Goal: Register for event/course

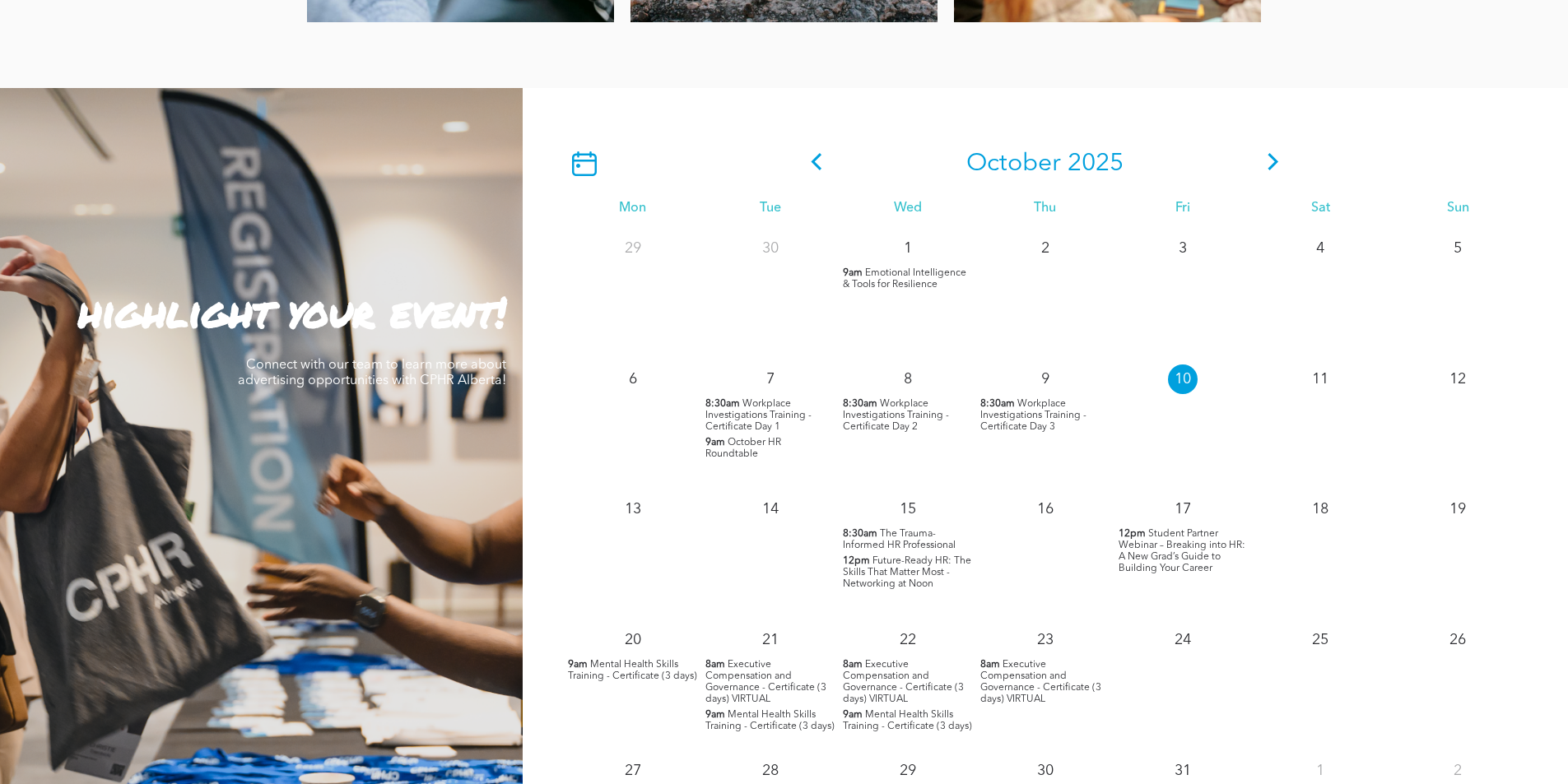
scroll to position [1564, 0]
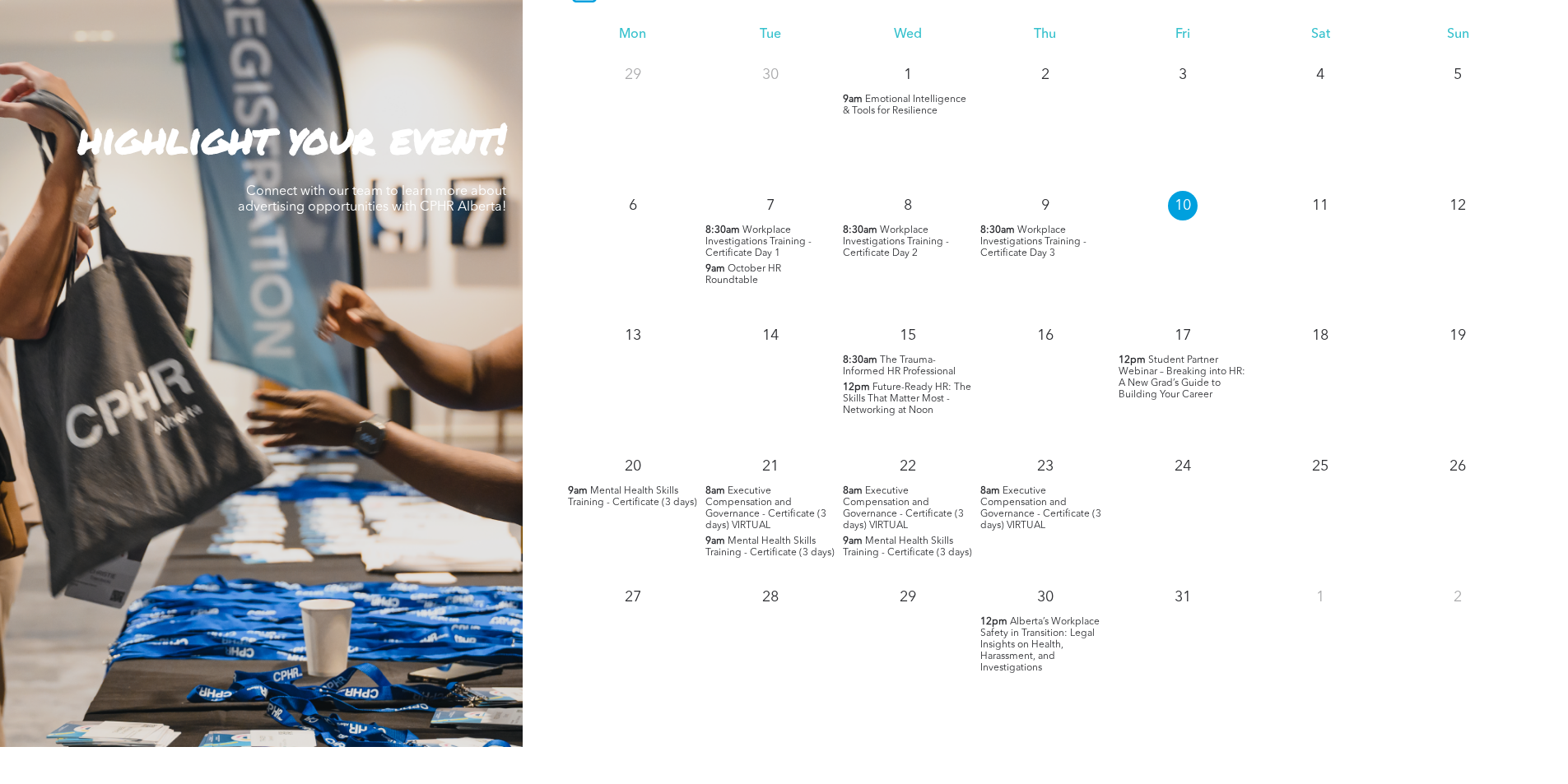
click at [1017, 244] on span "Workplace Investigations Training - Certificate Day 3" at bounding box center [1033, 242] width 106 height 33
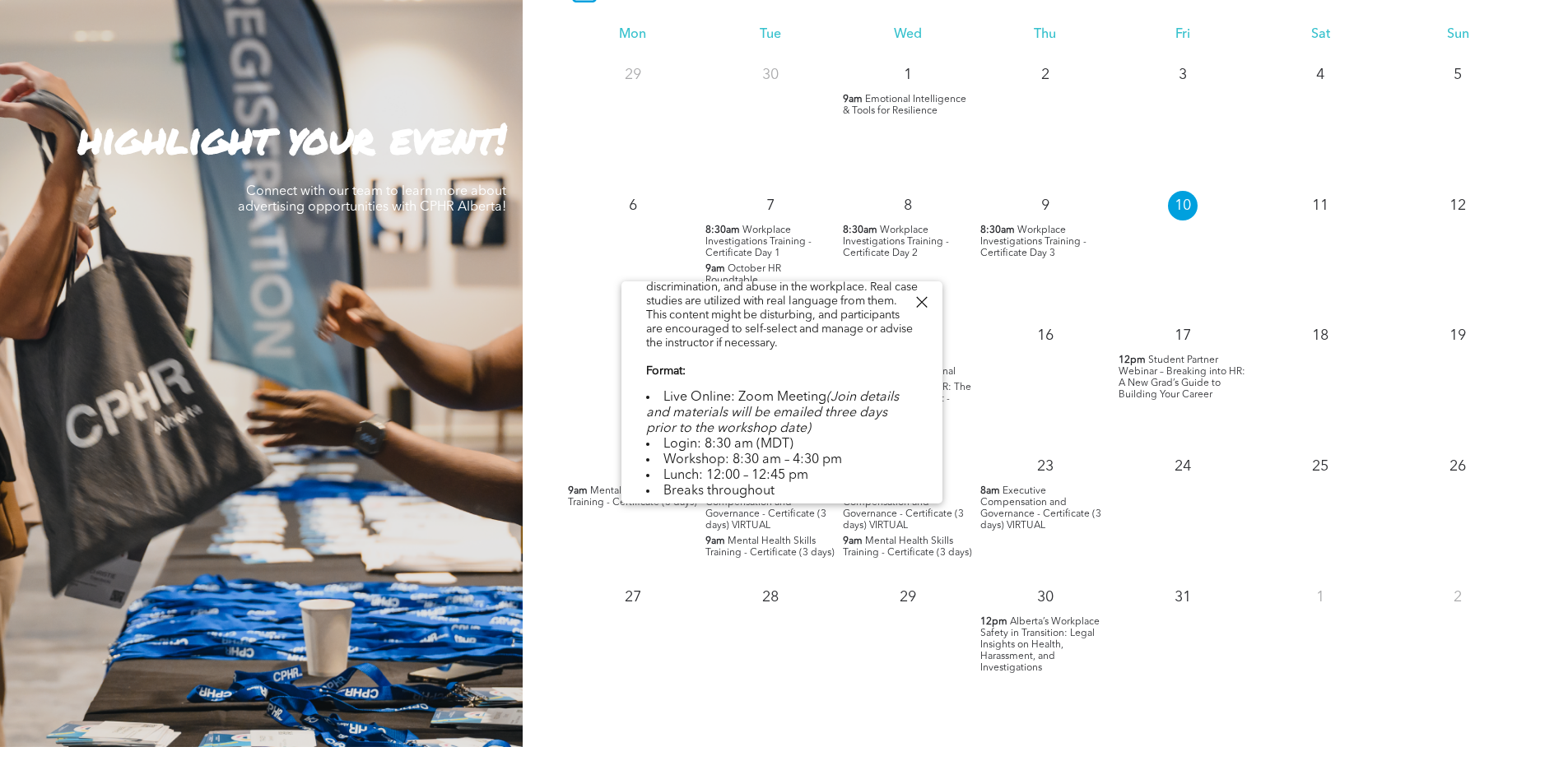
scroll to position [233, 0]
click at [664, 672] on div "27" at bounding box center [633, 642] width 137 height 131
click at [918, 299] on div at bounding box center [921, 302] width 23 height 23
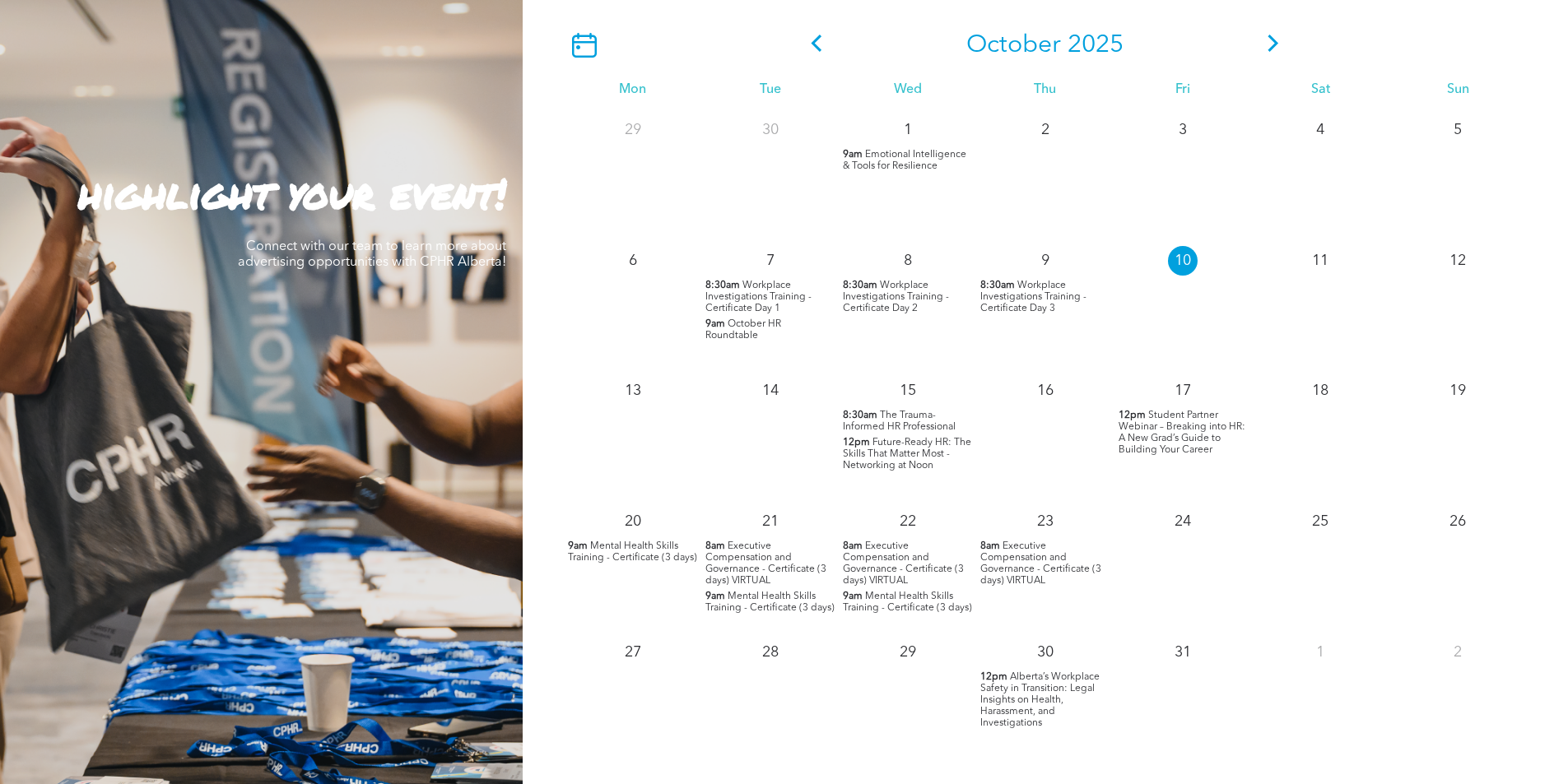
scroll to position [1399, 0]
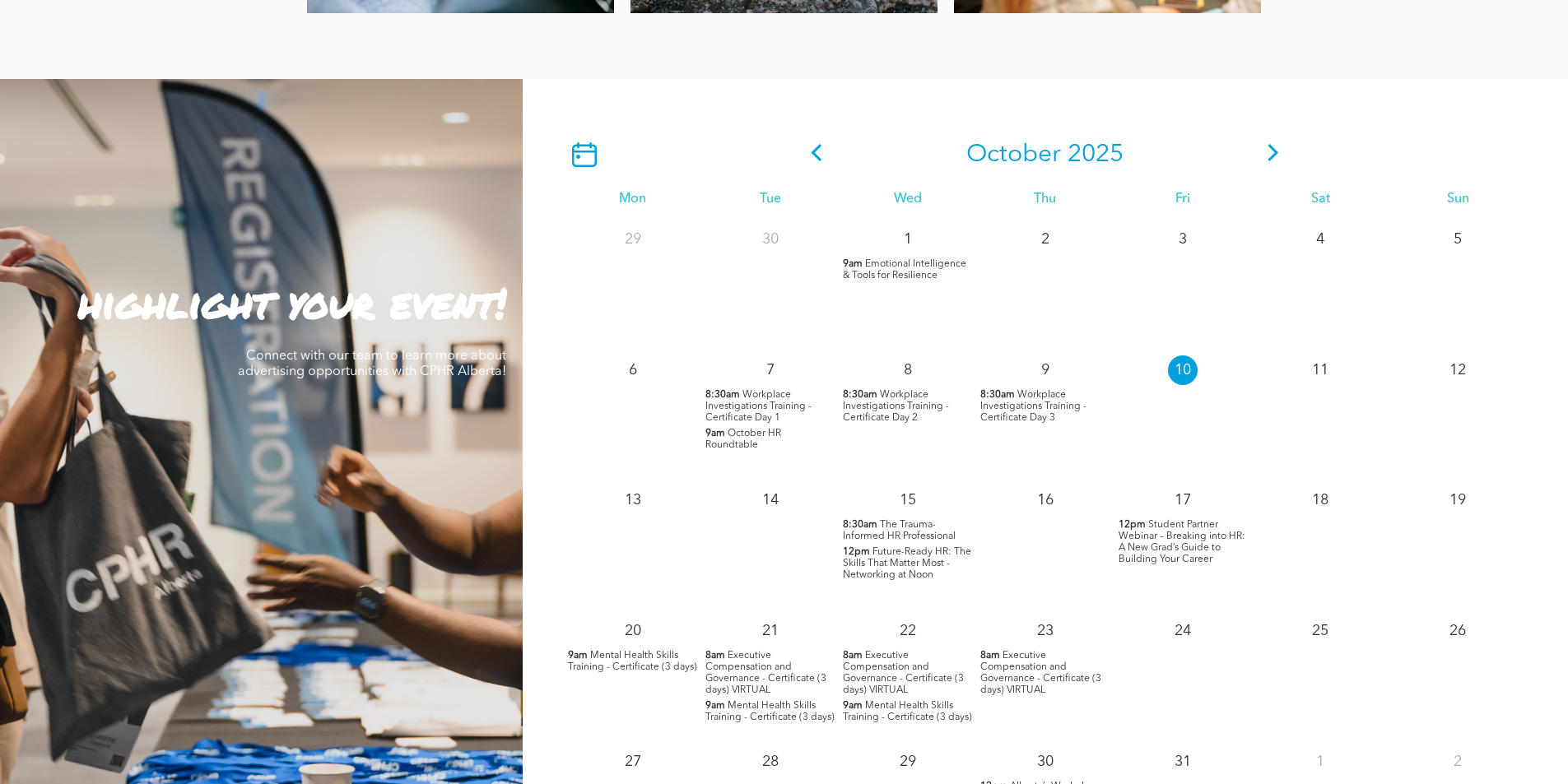
click at [1267, 156] on icon at bounding box center [1273, 152] width 25 height 18
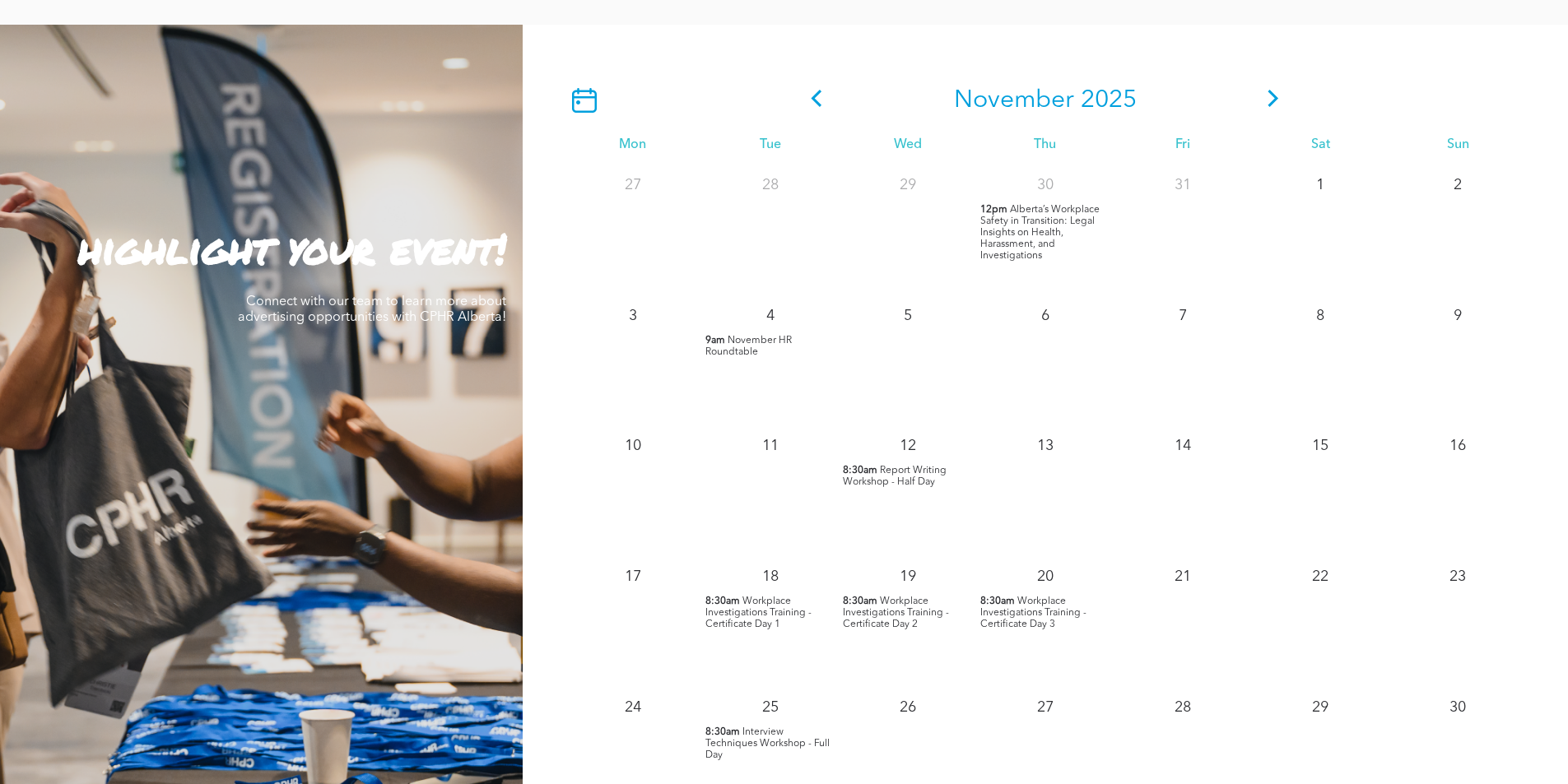
scroll to position [1482, 0]
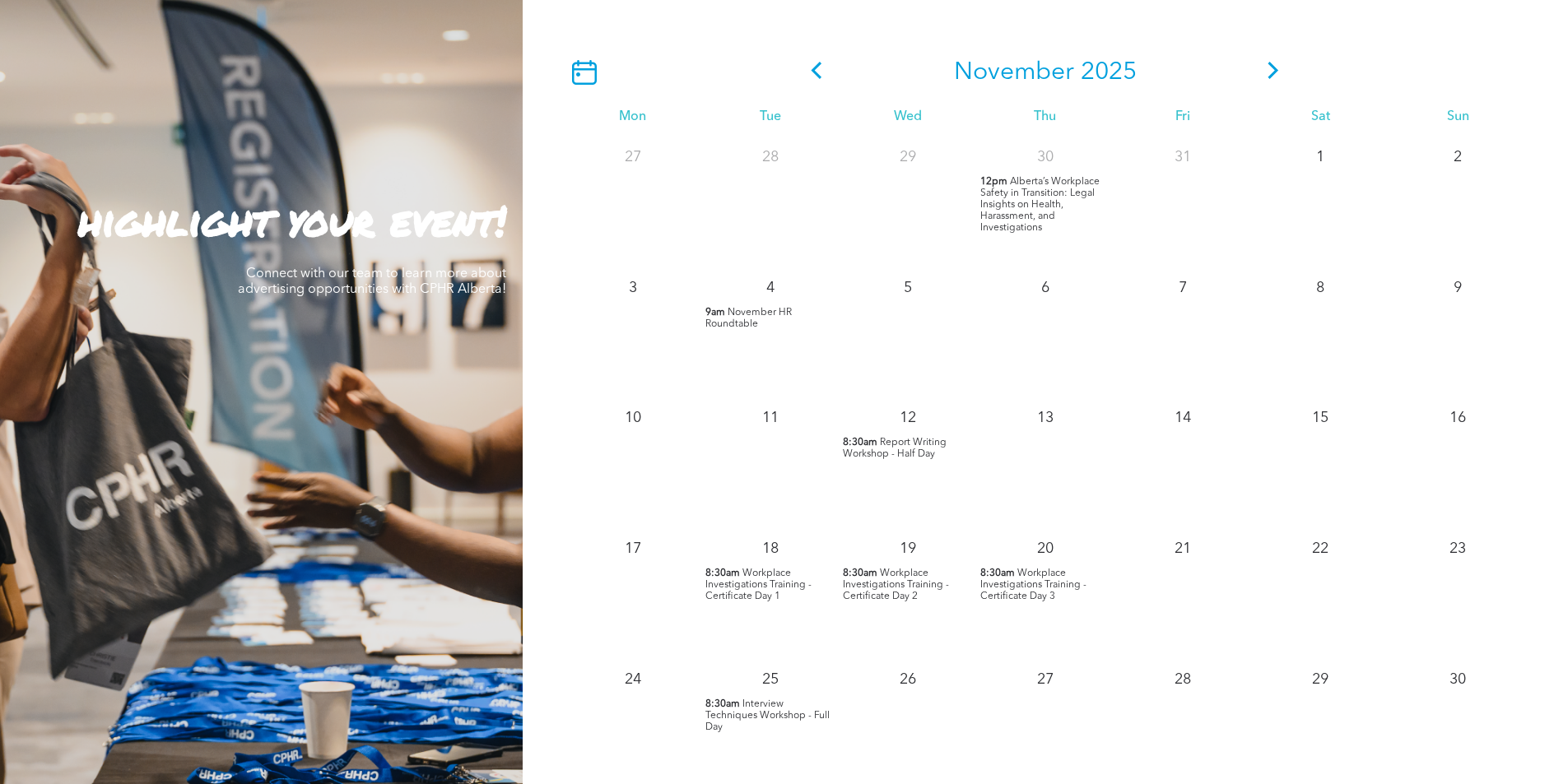
click at [755, 581] on span "Workplace Investigations Training - Certificate Day 1" at bounding box center [758, 585] width 106 height 33
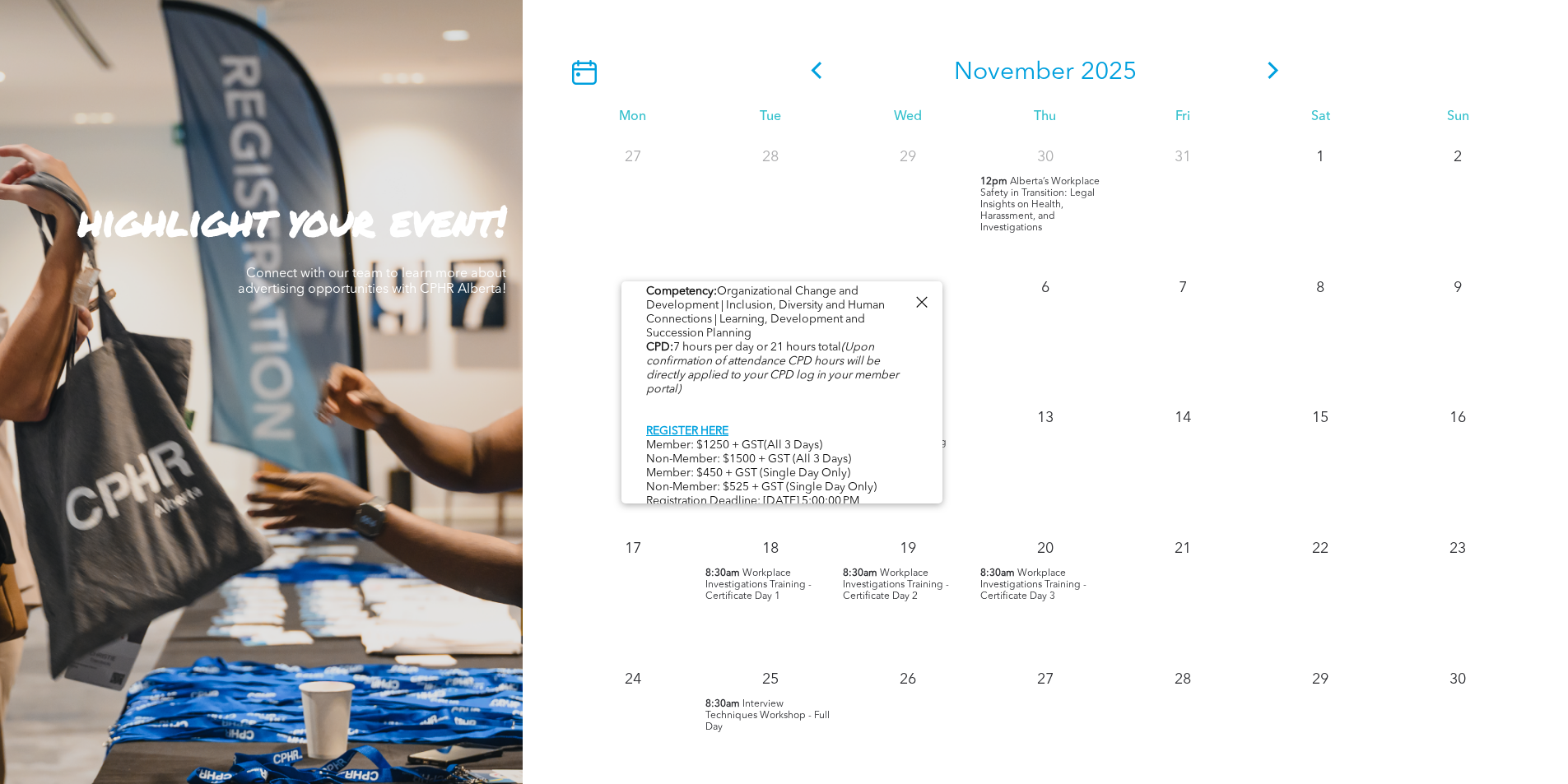
scroll to position [848, 0]
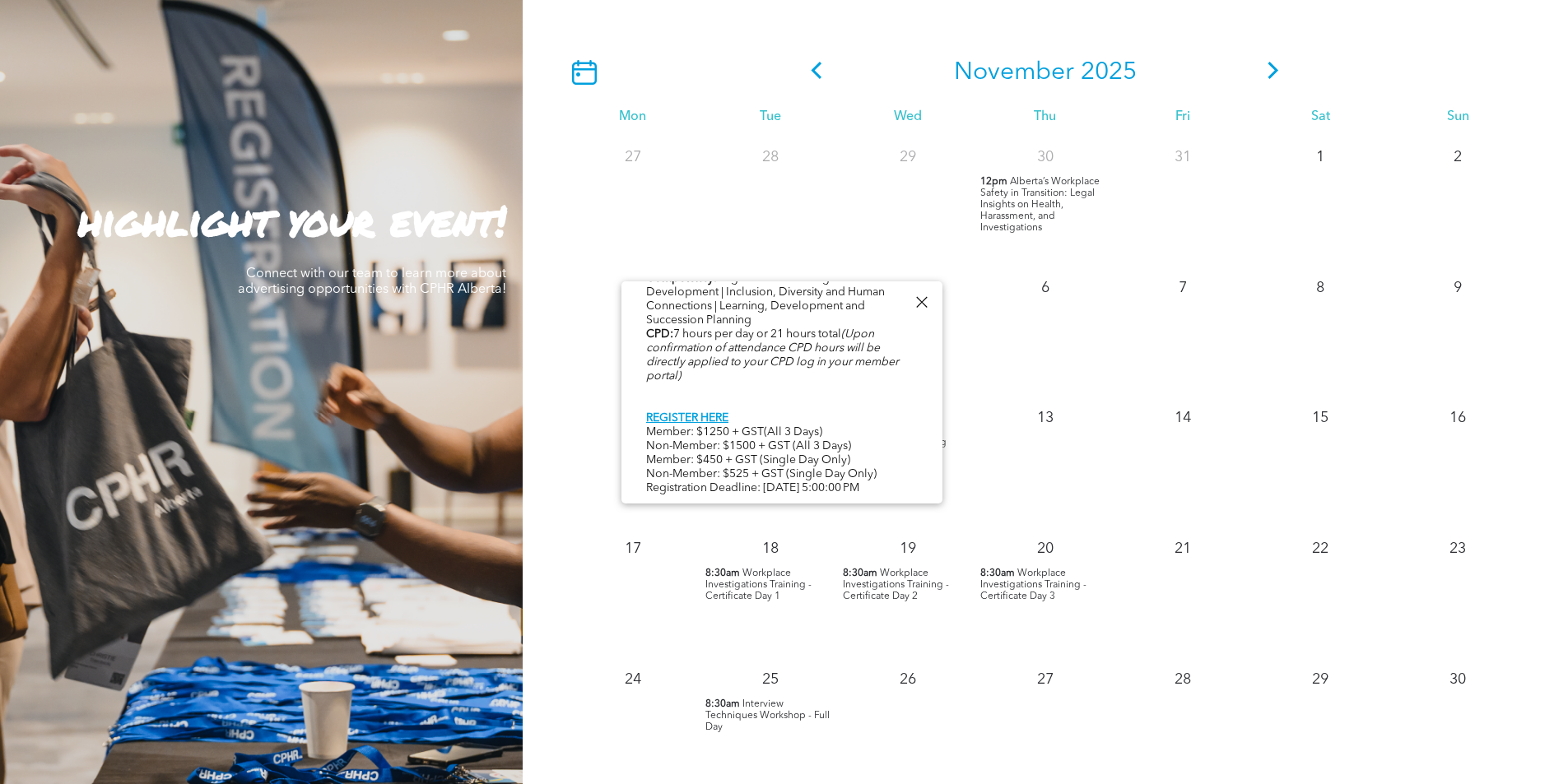
click at [672, 417] on div "Event in partnership with Veritas Solutions. The Workplace Investigations Certi…" at bounding box center [781, 8] width 272 height 976
click at [672, 412] on link "REGISTER HERE" at bounding box center [687, 418] width 82 height 12
click at [690, 412] on link "REGISTER HERE" at bounding box center [687, 418] width 82 height 12
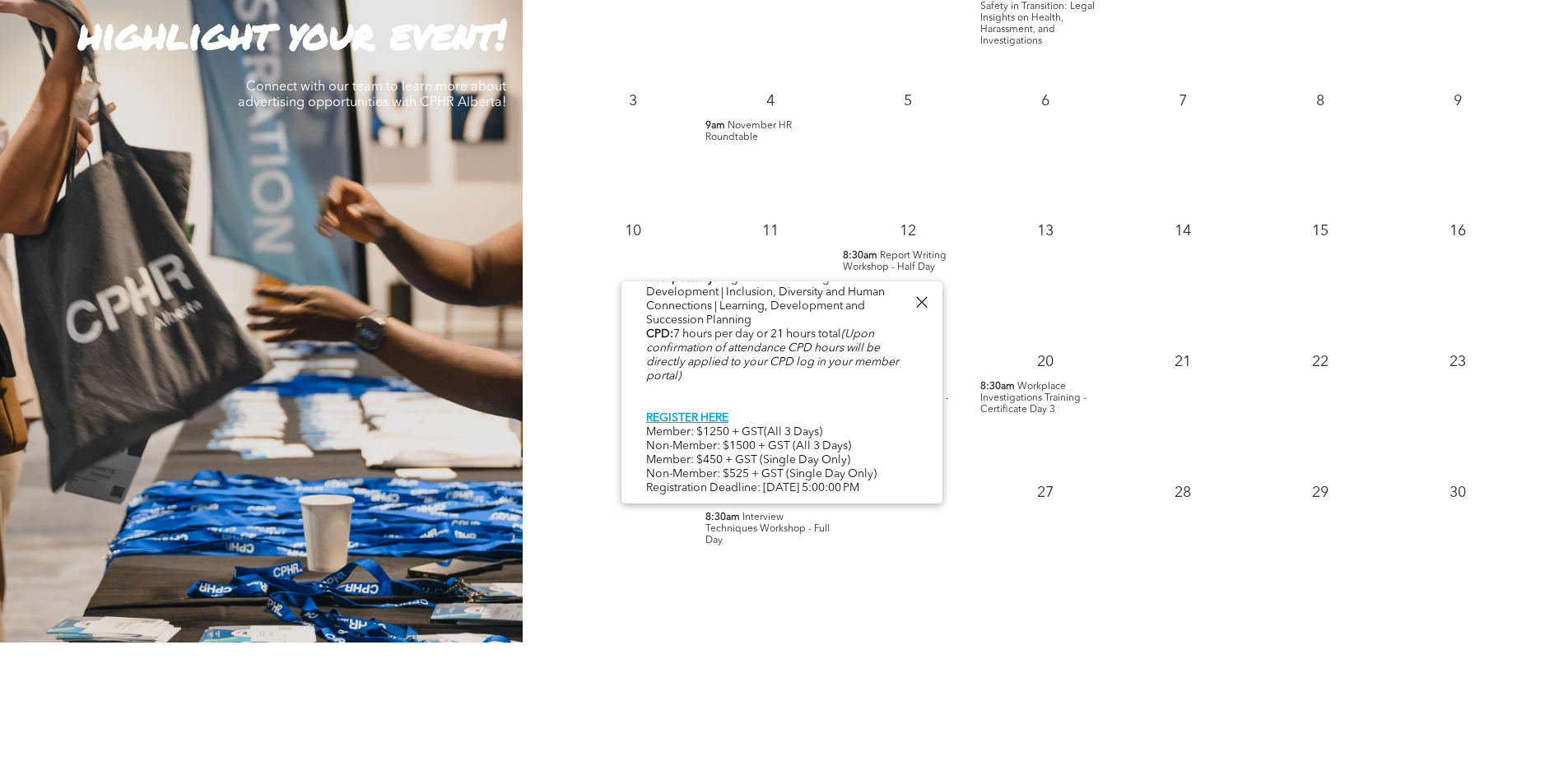
scroll to position [1482, 0]
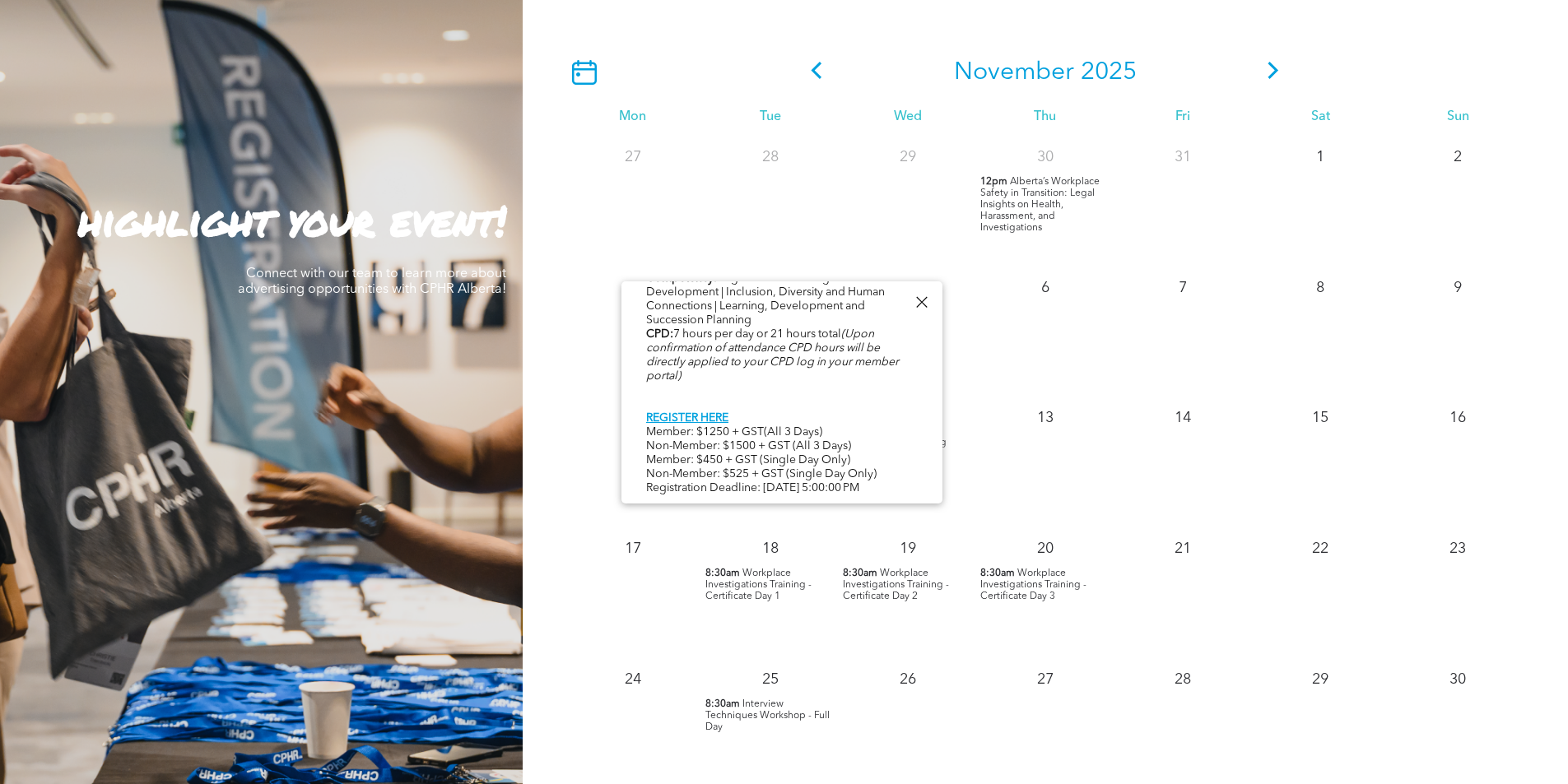
click at [1267, 74] on icon at bounding box center [1273, 70] width 25 height 18
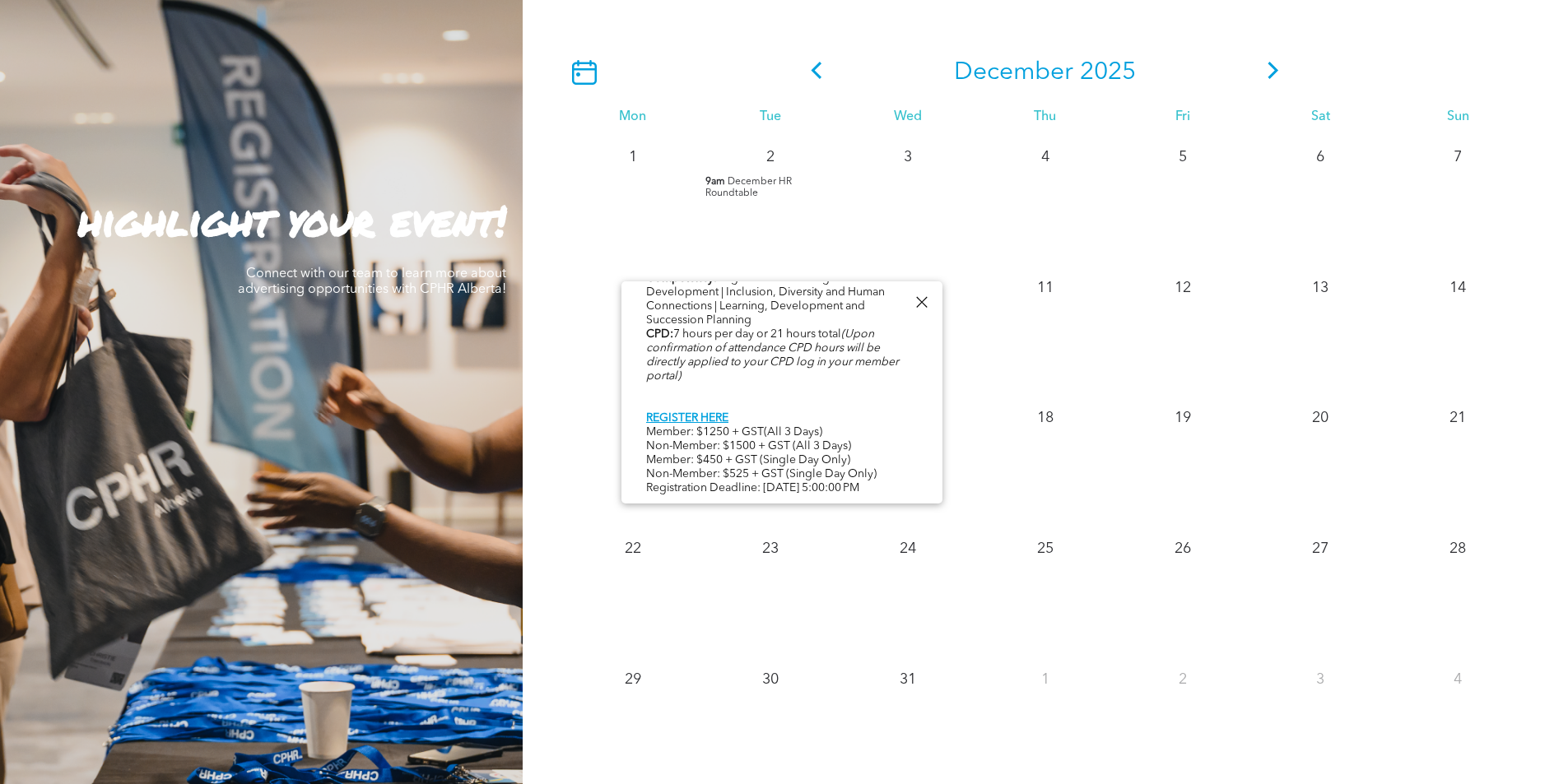
click at [925, 300] on div at bounding box center [921, 302] width 23 height 23
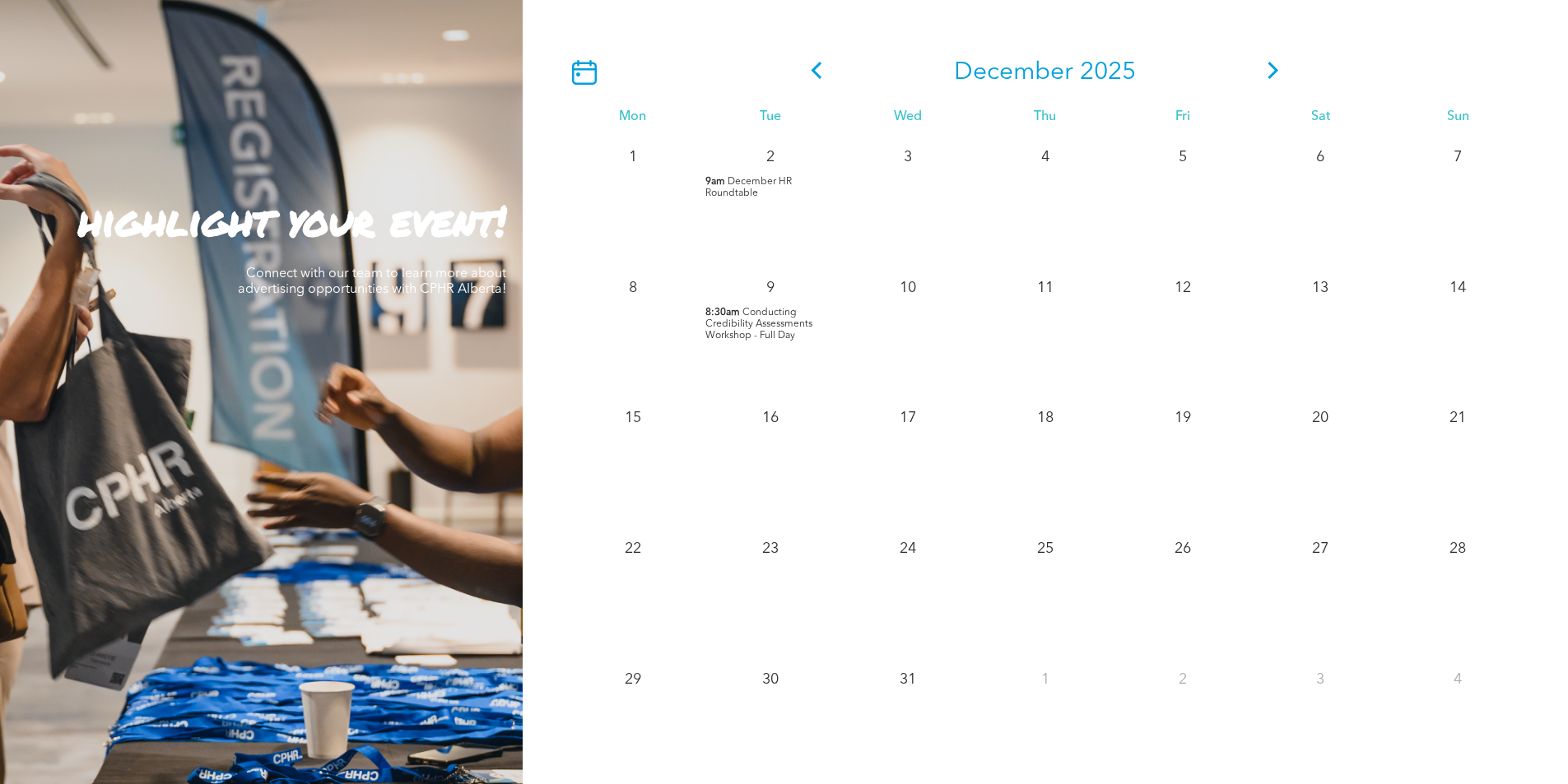
click at [1266, 74] on icon at bounding box center [1273, 70] width 25 height 18
click at [1278, 76] on icon at bounding box center [1273, 70] width 25 height 18
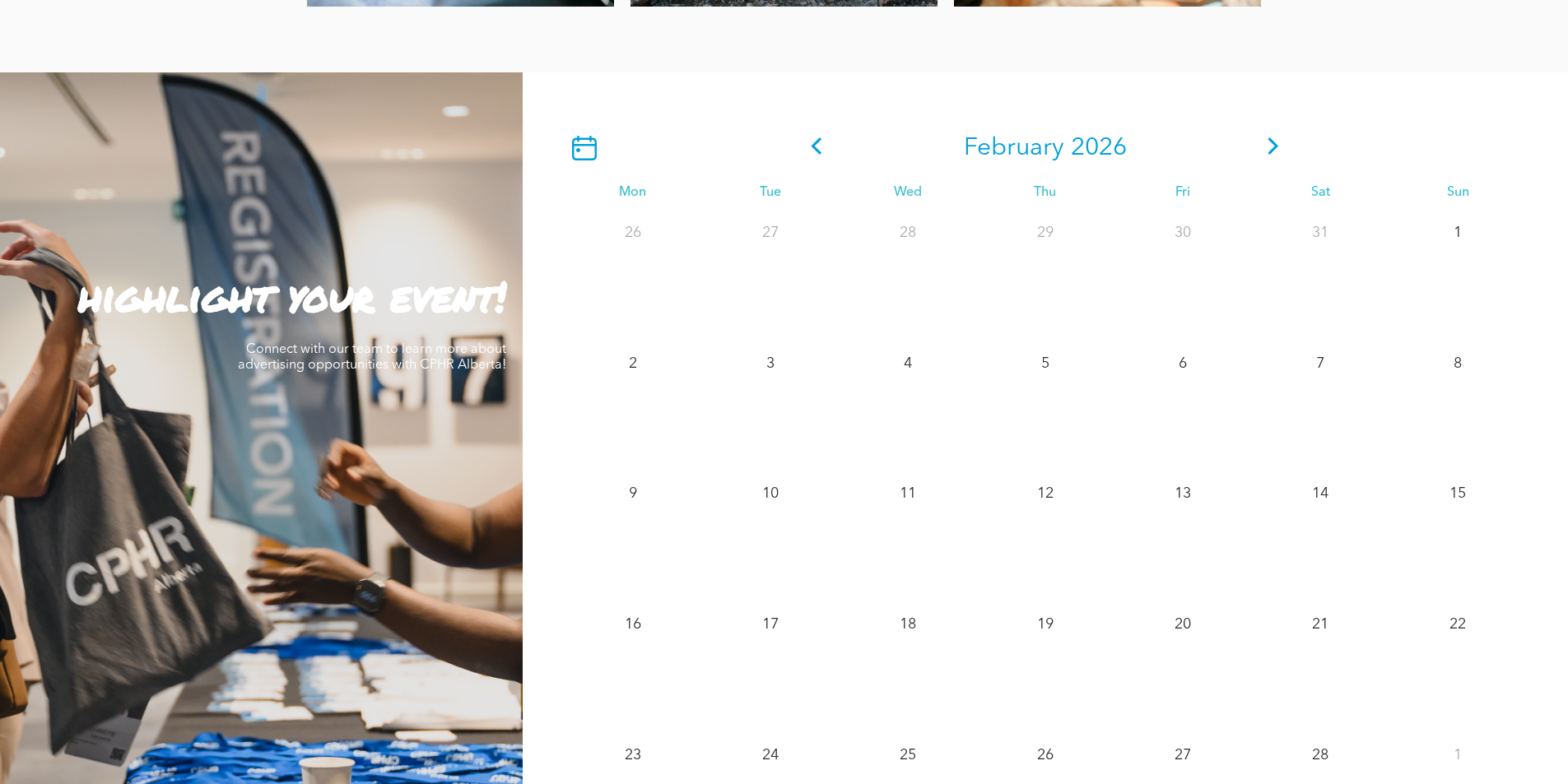
scroll to position [1399, 0]
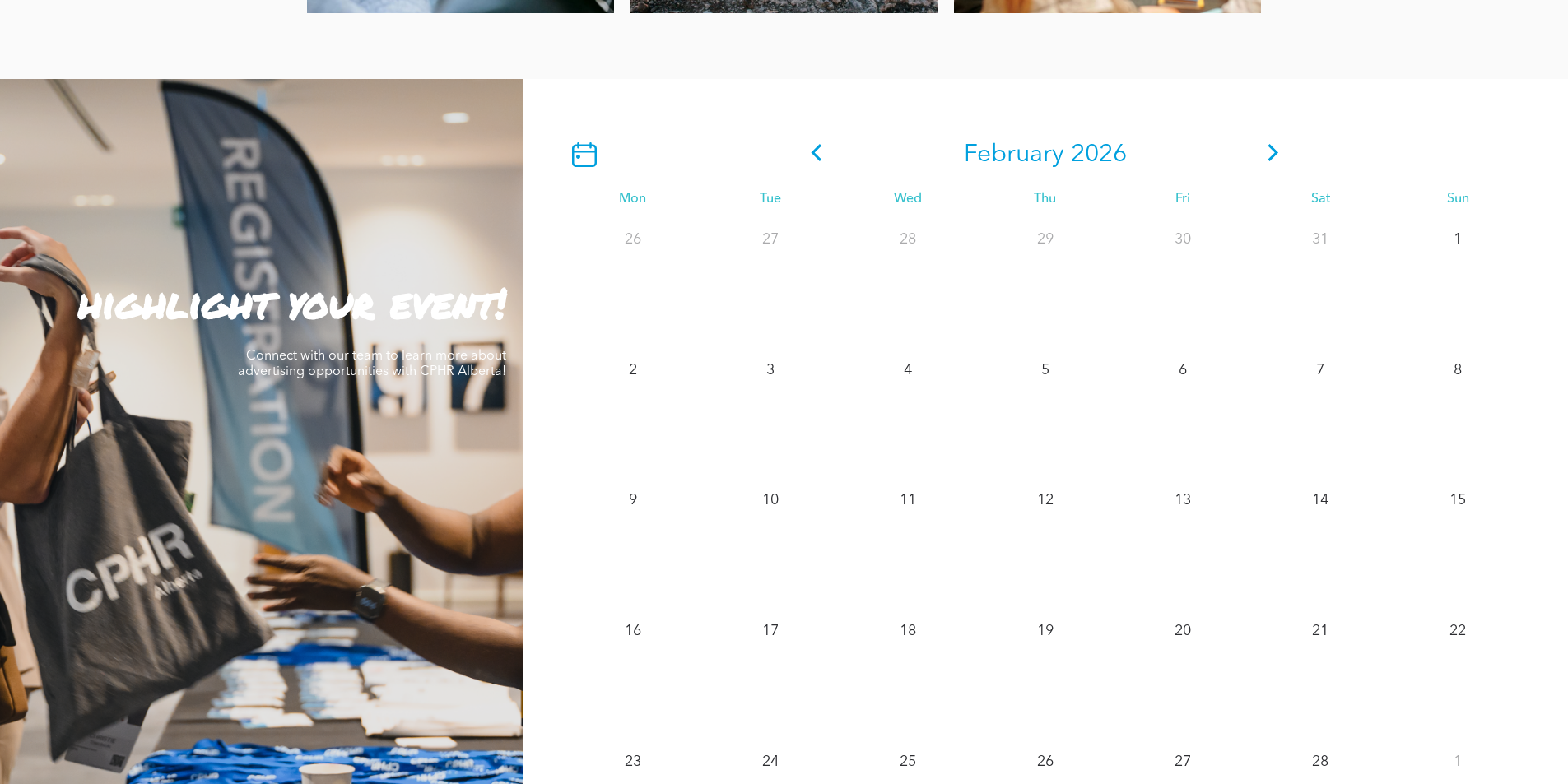
click at [1273, 156] on icon at bounding box center [1273, 152] width 25 height 18
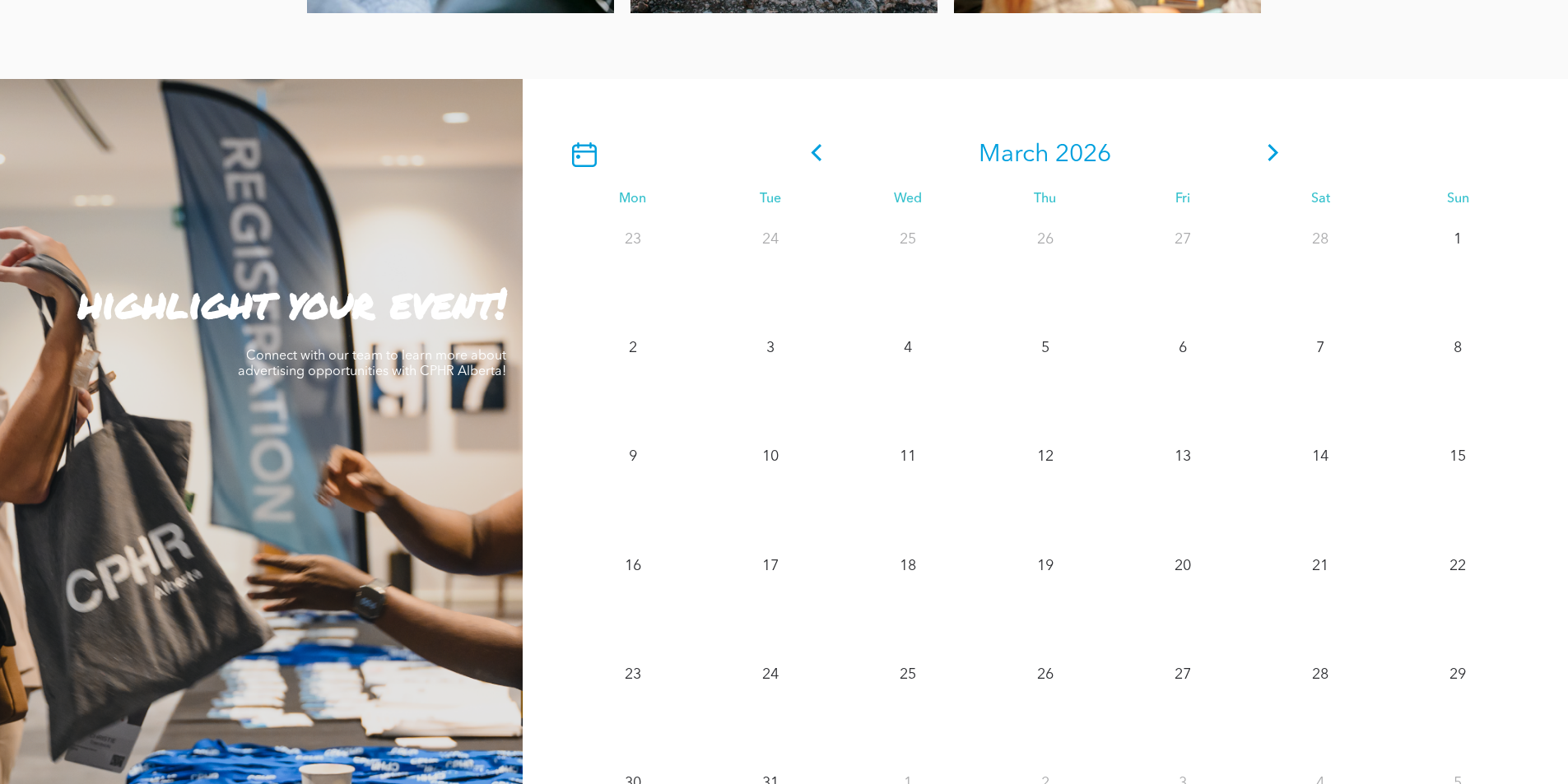
click at [816, 158] on icon at bounding box center [817, 152] width 11 height 18
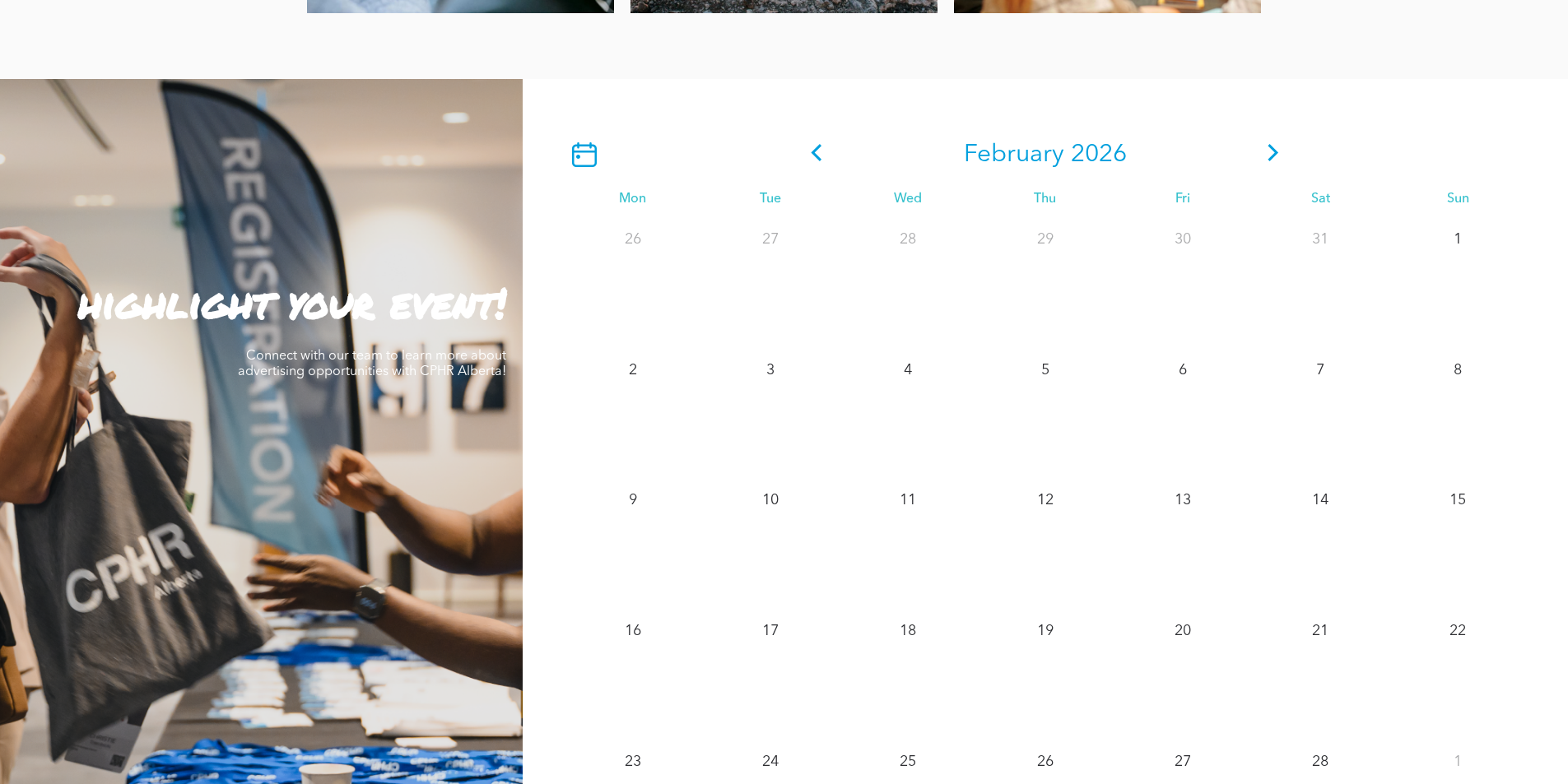
click at [816, 158] on icon at bounding box center [817, 152] width 11 height 18
click at [818, 152] on icon at bounding box center [817, 152] width 25 height 18
click at [821, 153] on icon at bounding box center [817, 152] width 25 height 18
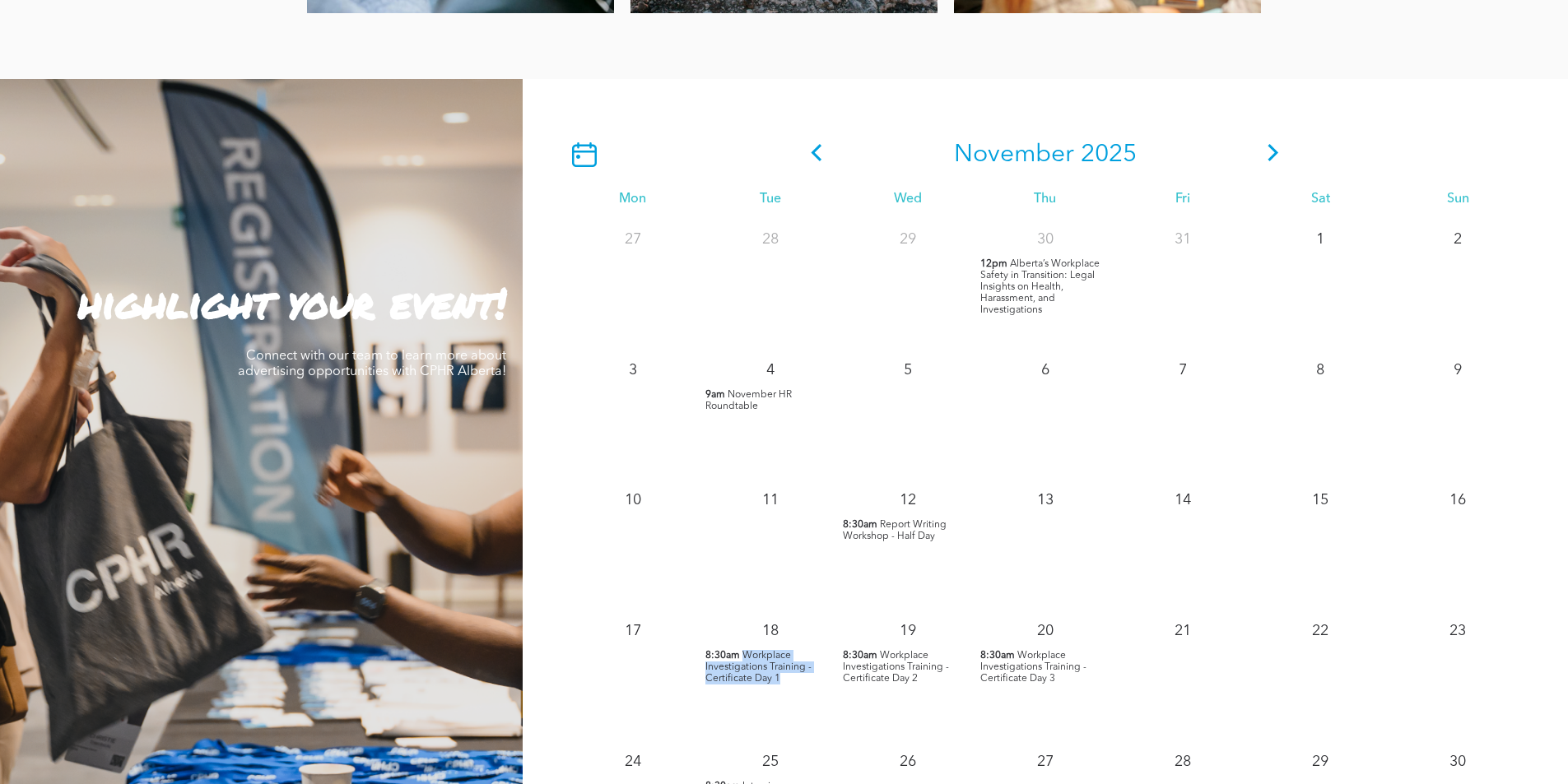
drag, startPoint x: 788, startPoint y: 677, endPoint x: 745, endPoint y: 658, distance: 47.0
click at [745, 658] on p "8:30am Workplace Investigations Training - Certificate Day 1" at bounding box center [770, 667] width 129 height 34
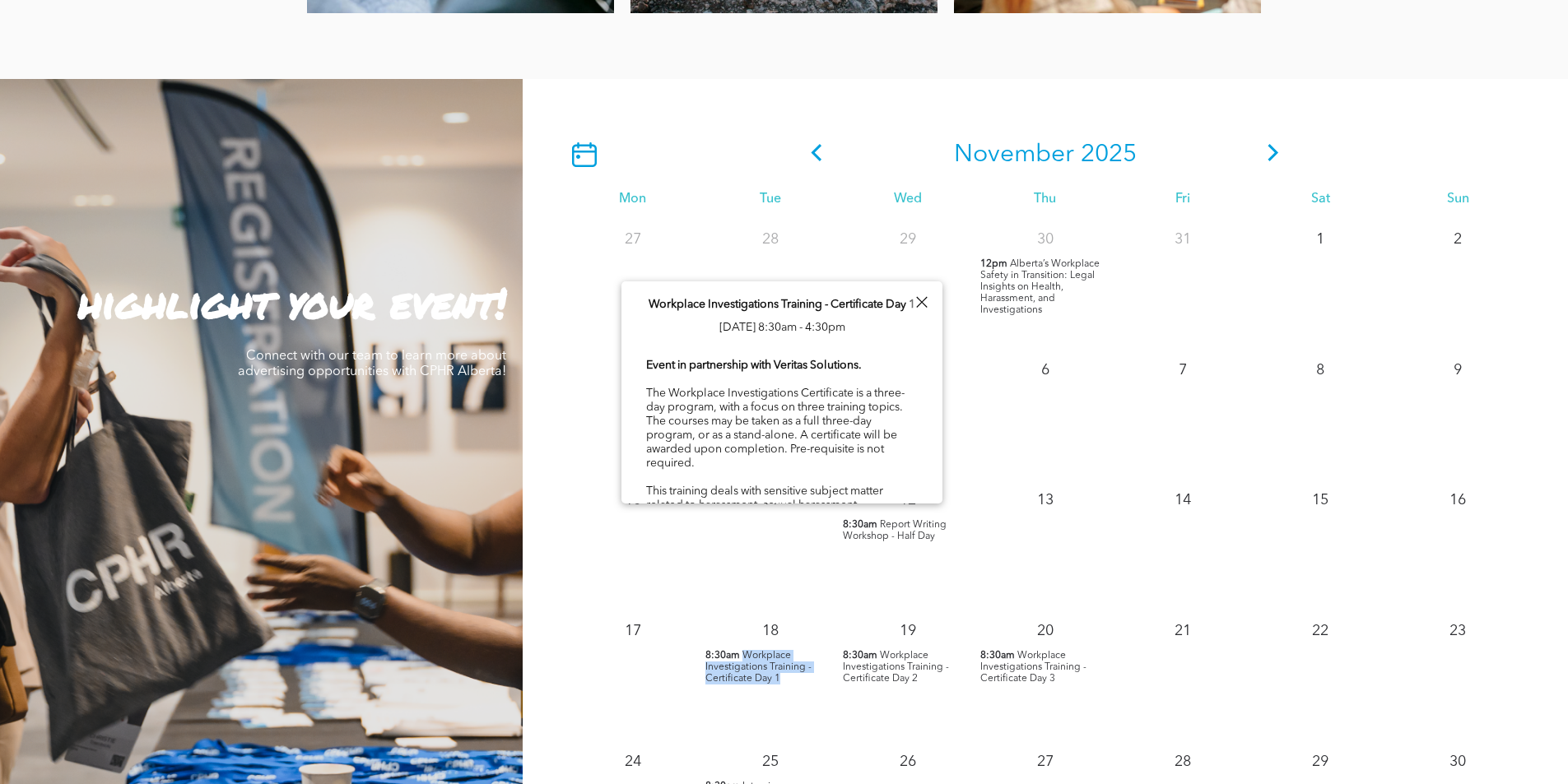
click at [806, 667] on span "Workplace Investigations Training - Certificate Day 1" at bounding box center [758, 667] width 106 height 33
drag, startPoint x: 807, startPoint y: 671, endPoint x: 741, endPoint y: 657, distance: 67.5
click at [741, 657] on span "Workplace Investigations Training - Certificate Day 1" at bounding box center [758, 667] width 106 height 33
copy span "Workplace Investigations Training"
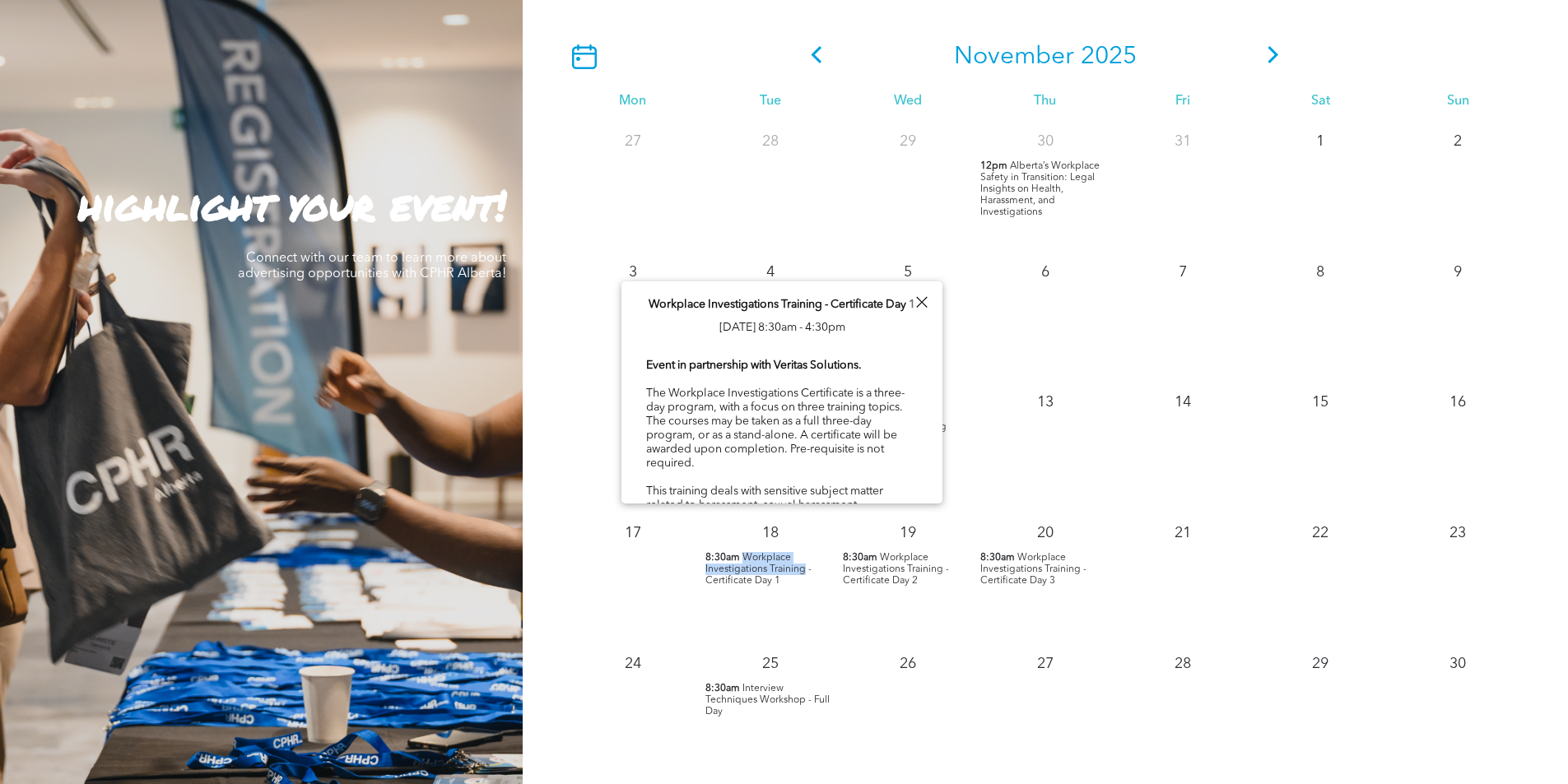
scroll to position [1564, 0]
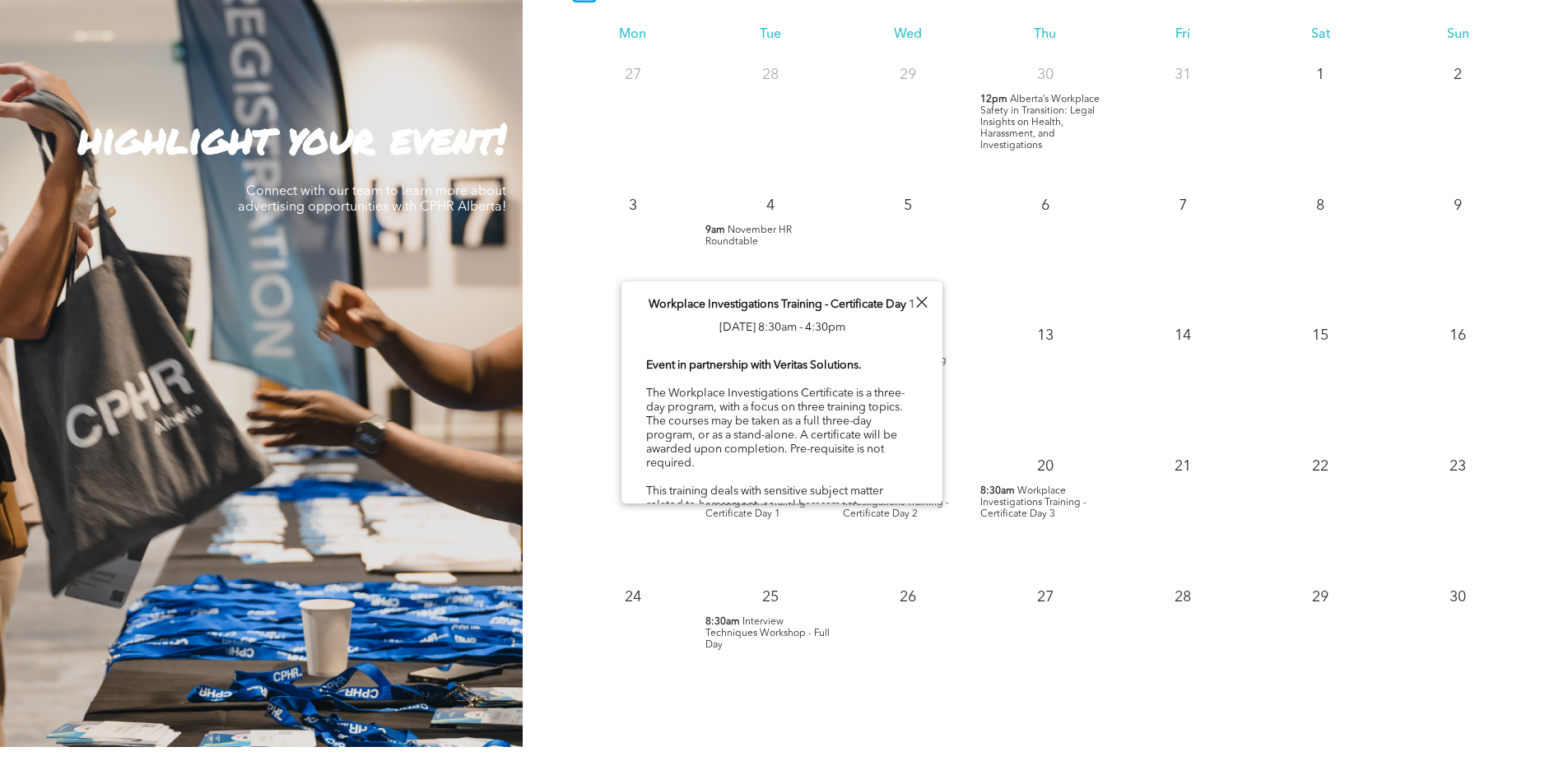
click at [700, 372] on b "Event in partnership with Veritas Solutions." at bounding box center [754, 366] width 216 height 12
click at [771, 328] on p "Workplace Investigations Training - Certificate Day 1 Tue, November 18, 8:30am …" at bounding box center [781, 315] width 267 height 46
click at [919, 302] on div at bounding box center [921, 302] width 23 height 23
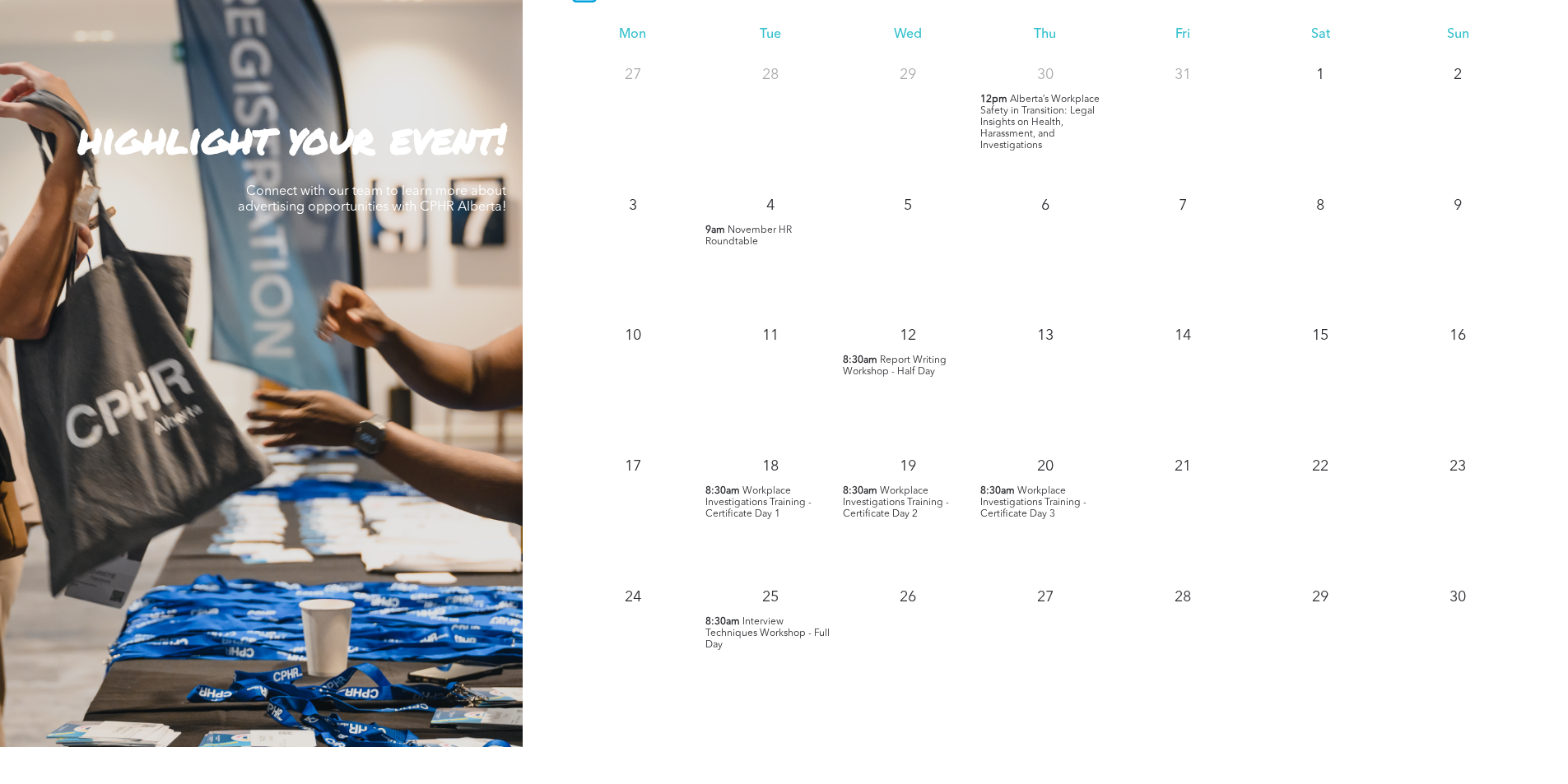
click at [755, 492] on span "Workplace Investigations Training - Certificate Day 1" at bounding box center [758, 502] width 106 height 33
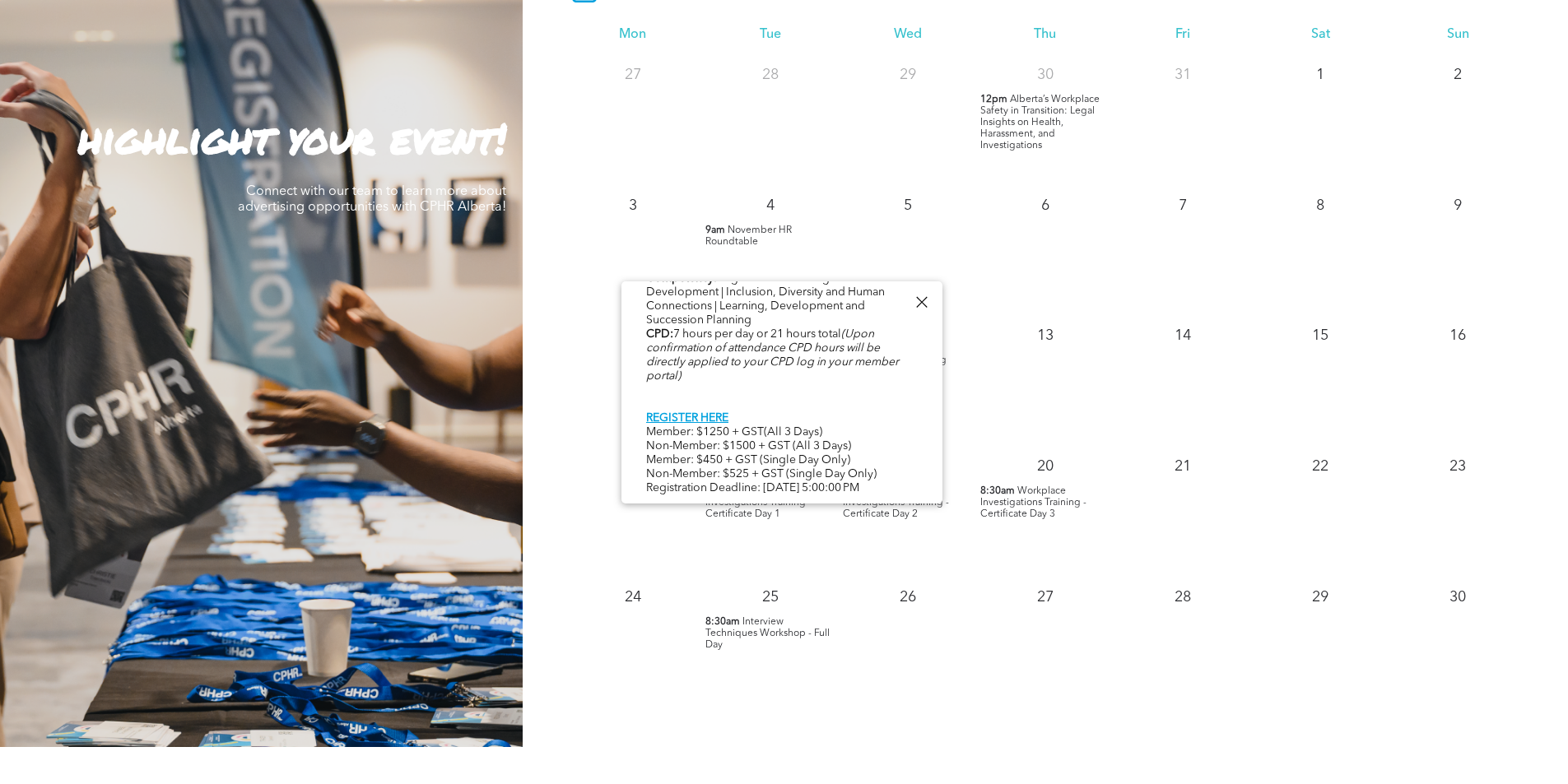
scroll to position [848, 0]
click at [682, 412] on link "REGISTER HERE" at bounding box center [687, 418] width 82 height 12
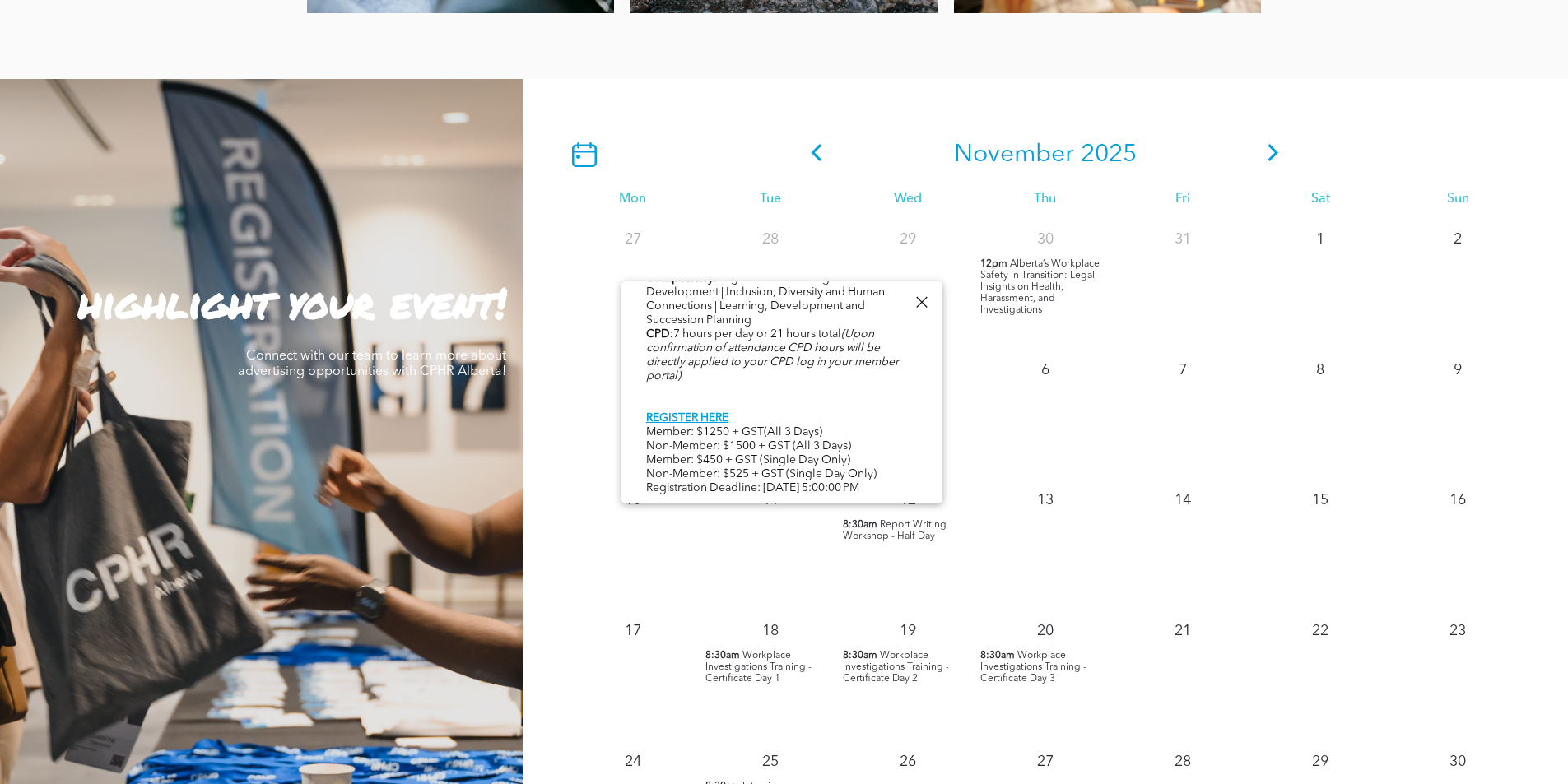
click at [1261, 152] on icon at bounding box center [1273, 152] width 25 height 18
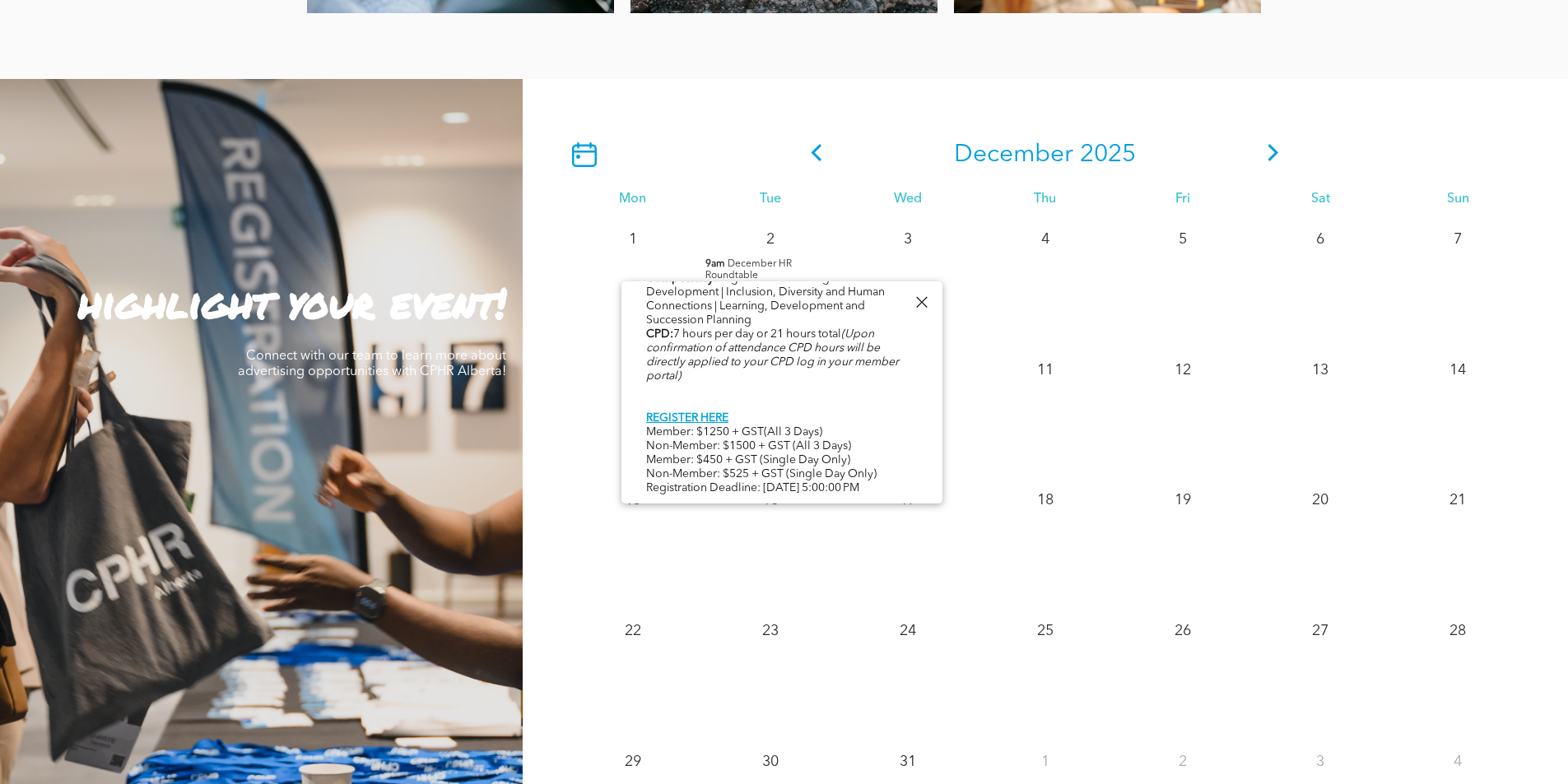
click at [917, 303] on div at bounding box center [921, 302] width 23 height 23
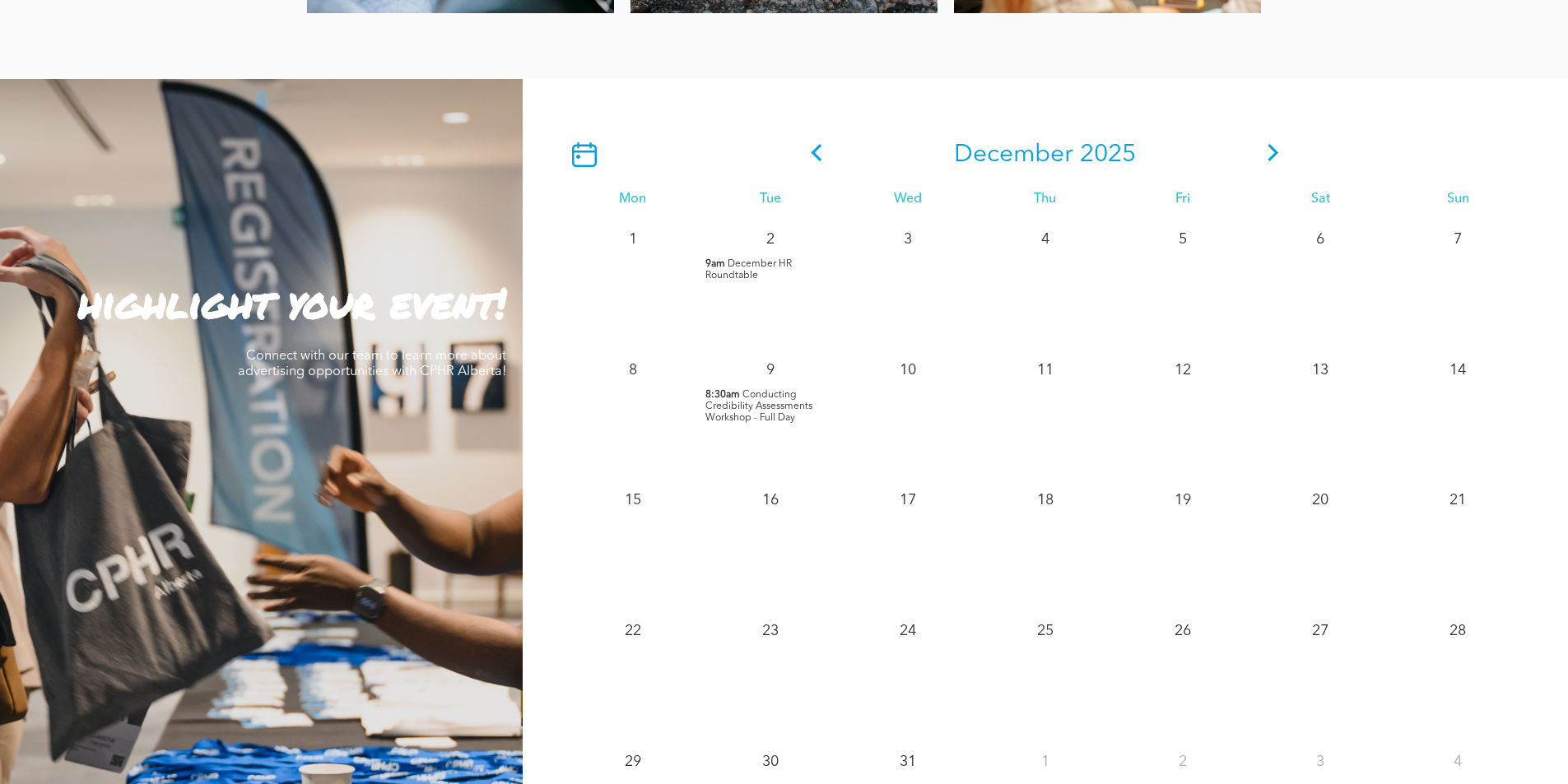
click at [1265, 150] on icon at bounding box center [1273, 152] width 25 height 18
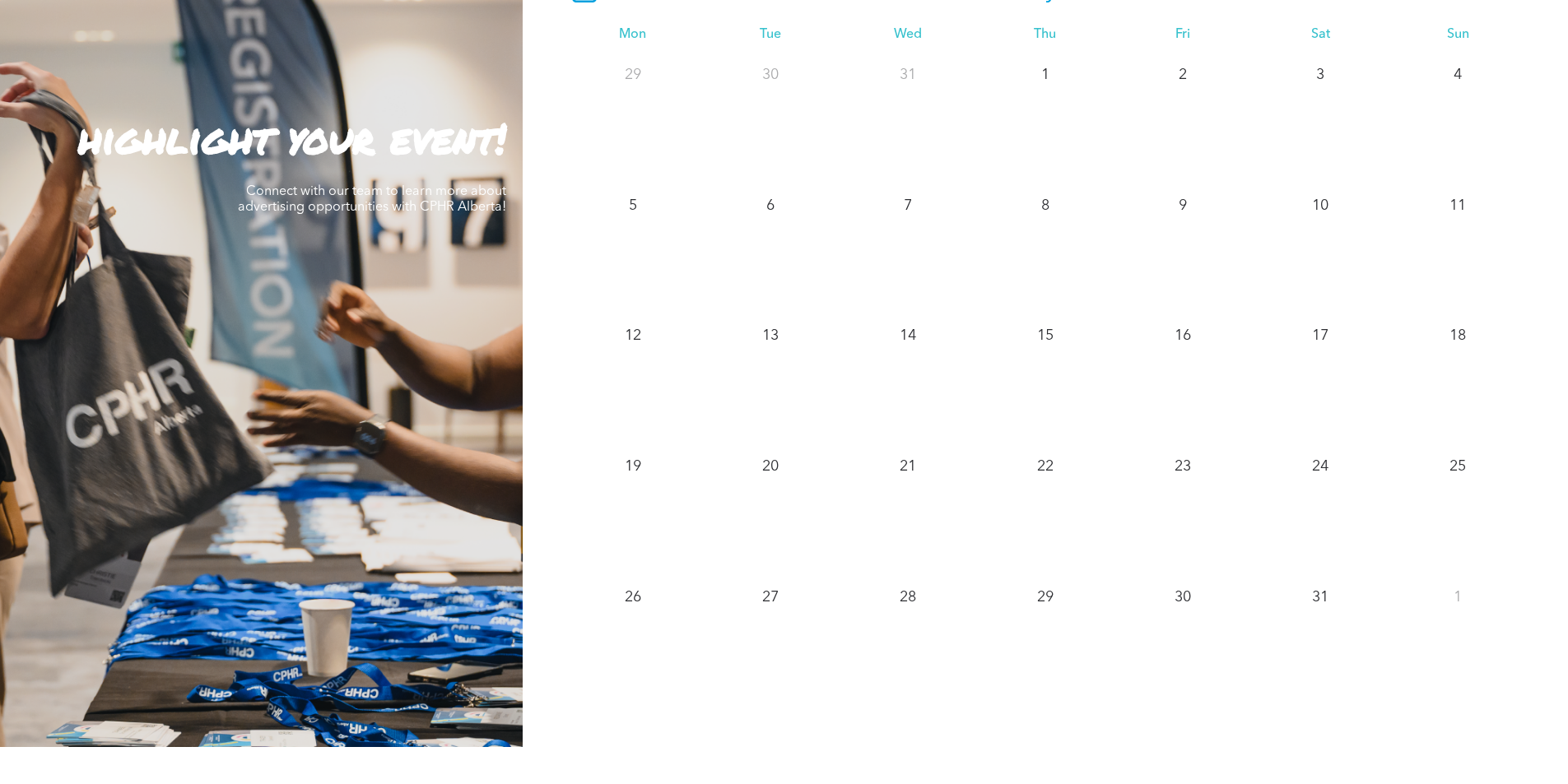
scroll to position [1482, 0]
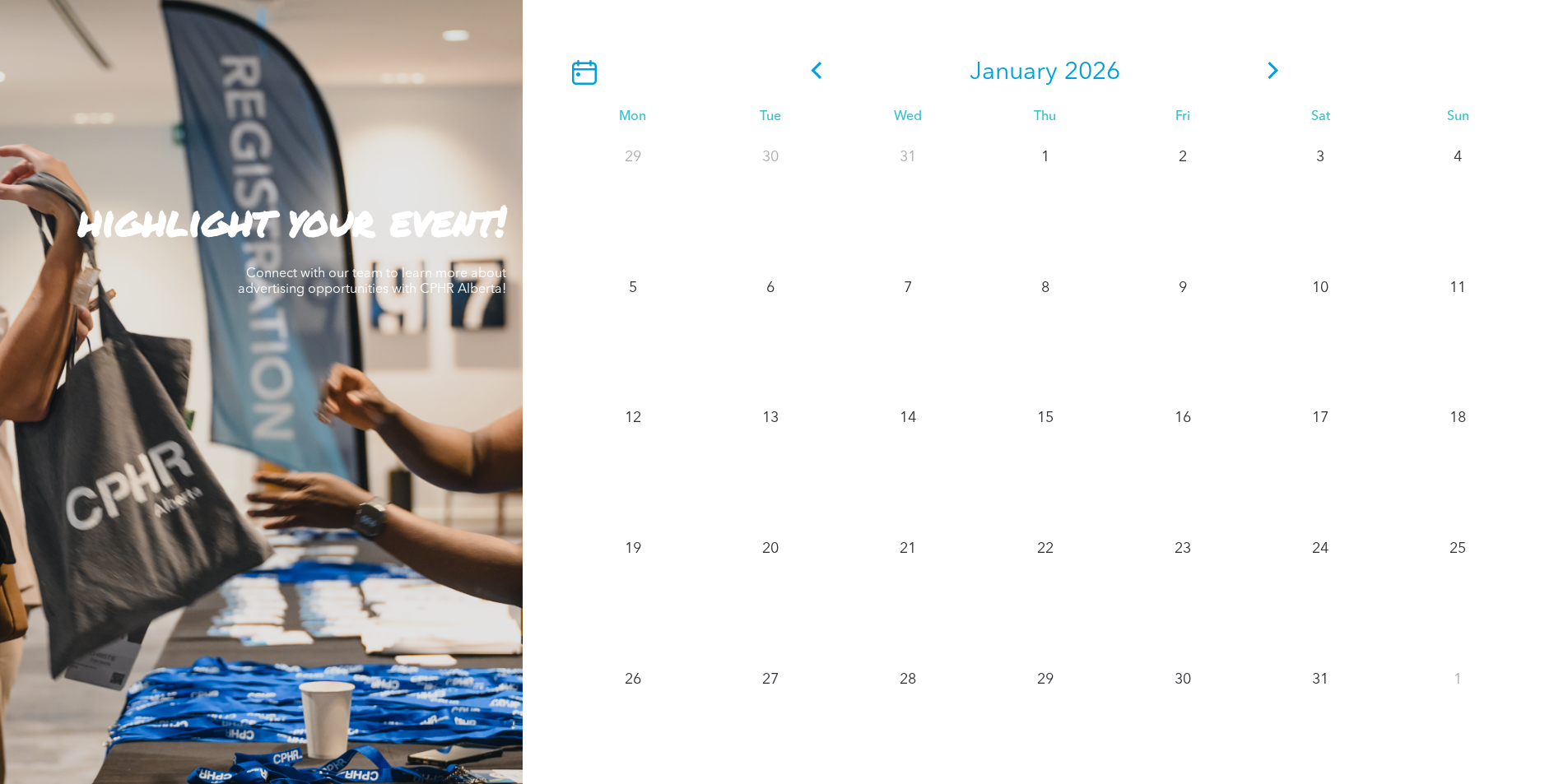
click at [1273, 74] on icon at bounding box center [1273, 70] width 25 height 18
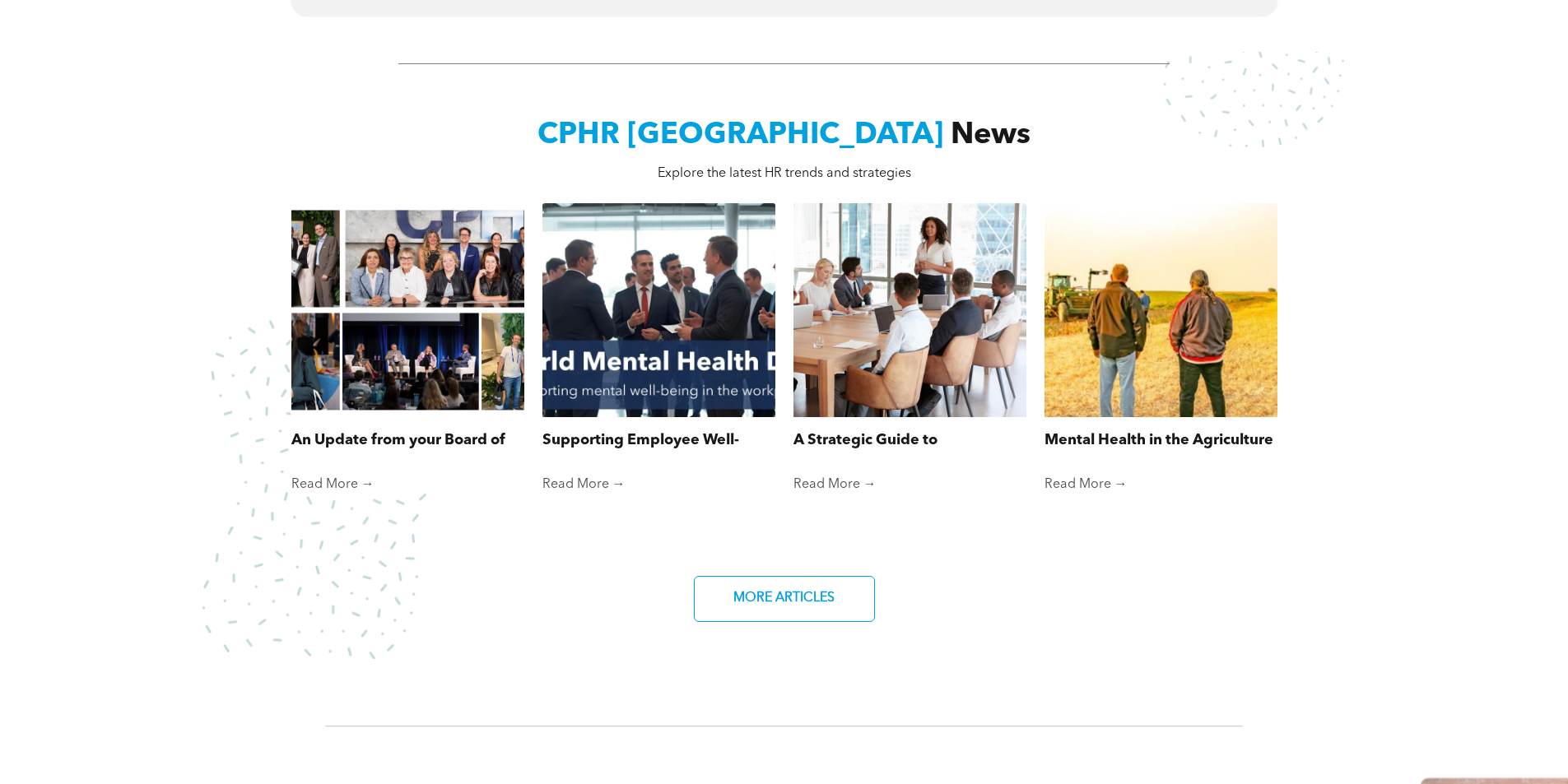
scroll to position [1152, 0]
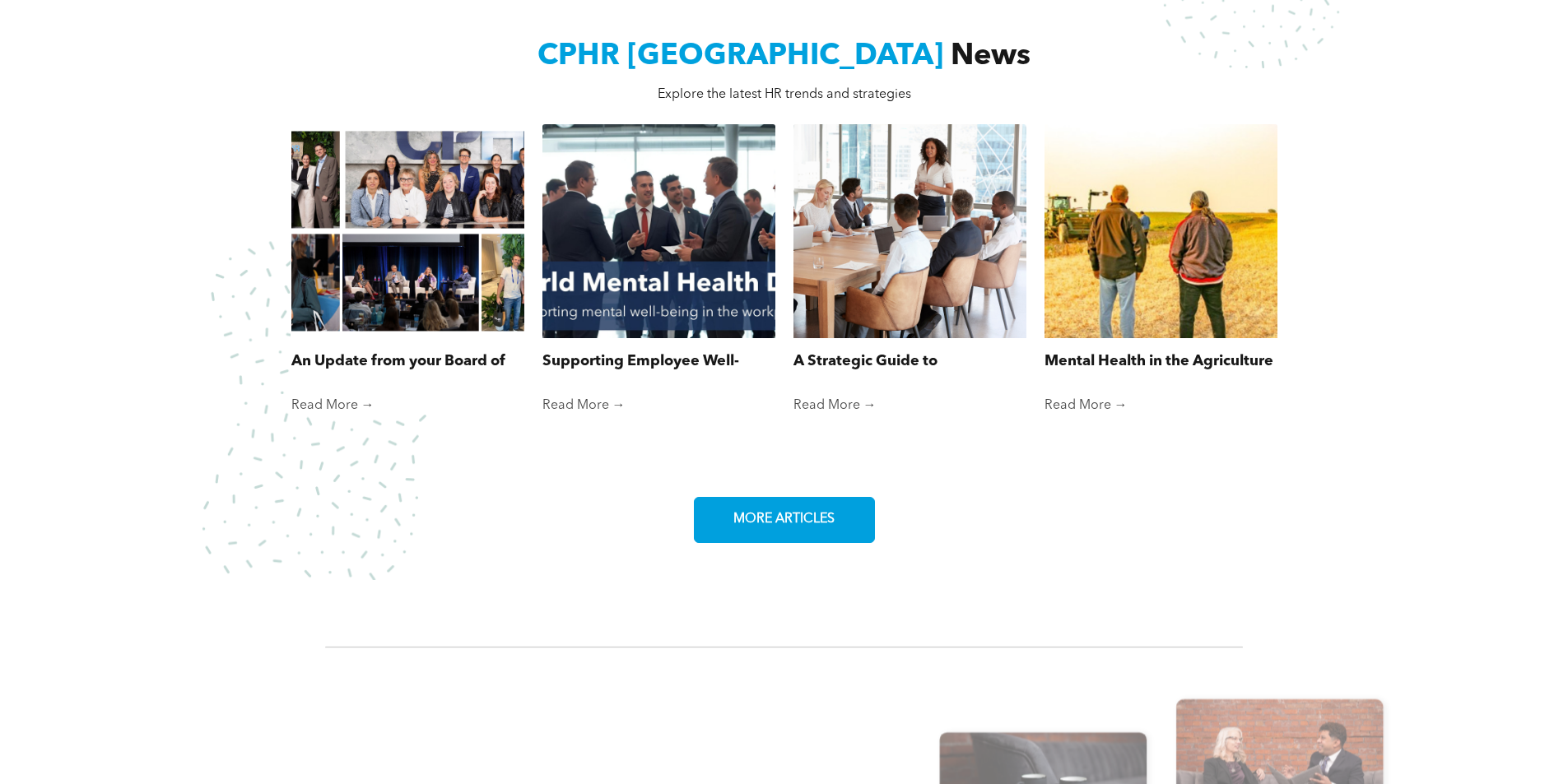
click at [766, 505] on span "MORE ARTICLES" at bounding box center [784, 520] width 113 height 32
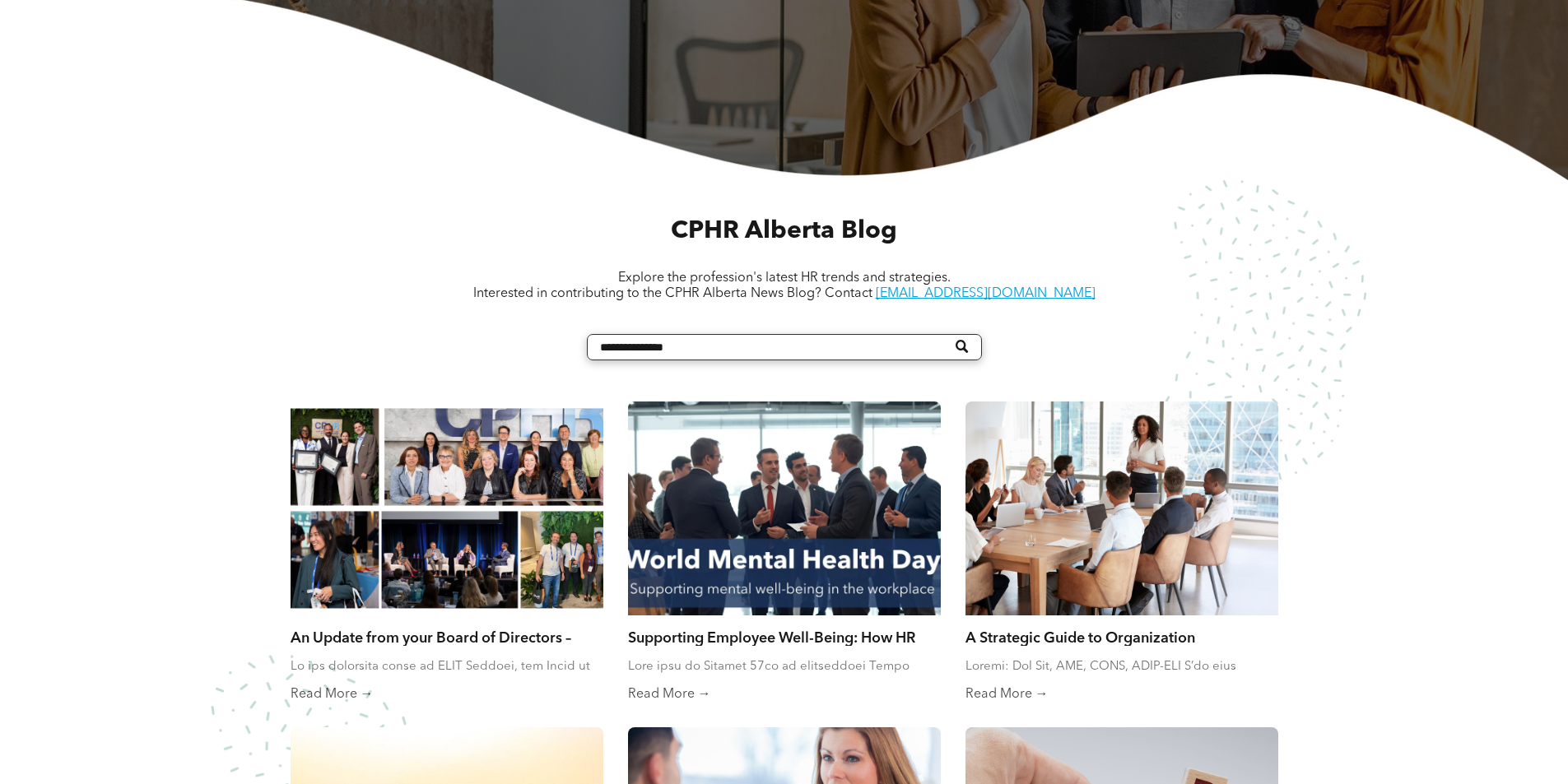
scroll to position [82, 0]
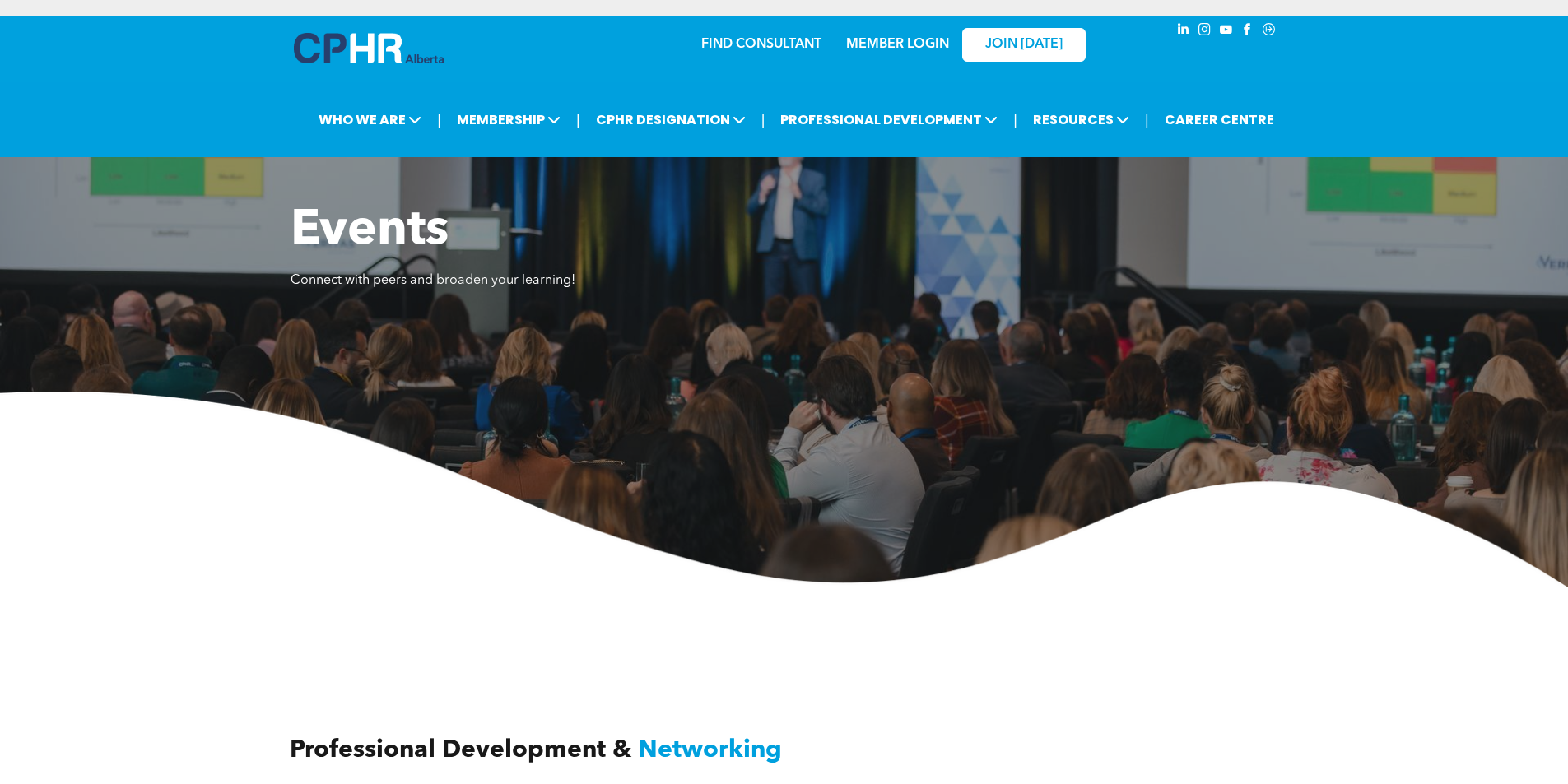
click at [914, 45] on link "MEMBER LOGIN" at bounding box center [897, 44] width 103 height 13
